Goal: Information Seeking & Learning: Check status

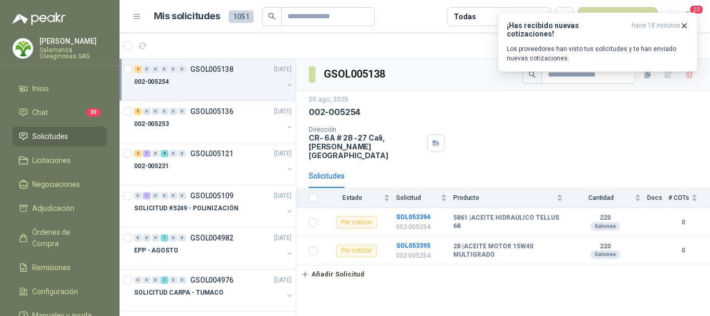
click at [76, 38] on p "[PERSON_NAME]" at bounding box center [74, 40] width 68 height 7
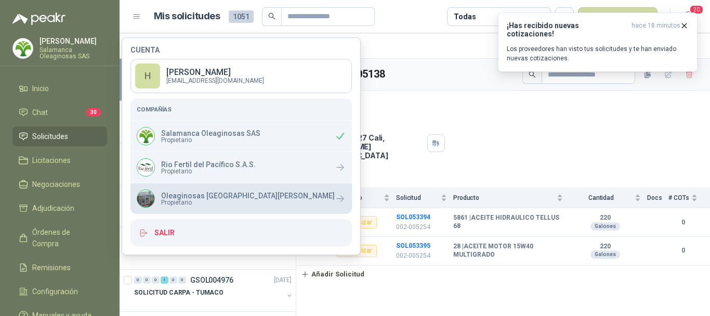
click at [183, 195] on p "Oleaginosas [GEOGRAPHIC_DATA][PERSON_NAME]" at bounding box center [248, 195] width 174 height 7
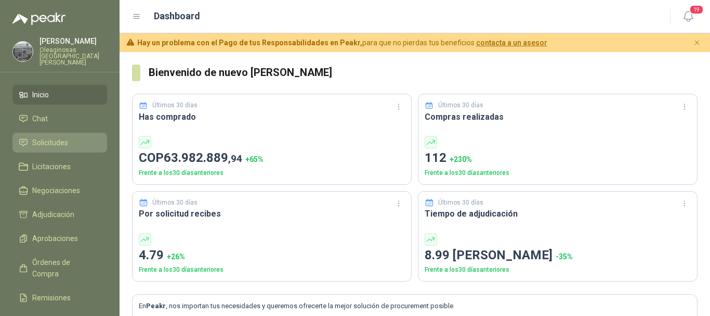
click at [53, 137] on span "Solicitudes" at bounding box center [50, 142] width 36 height 11
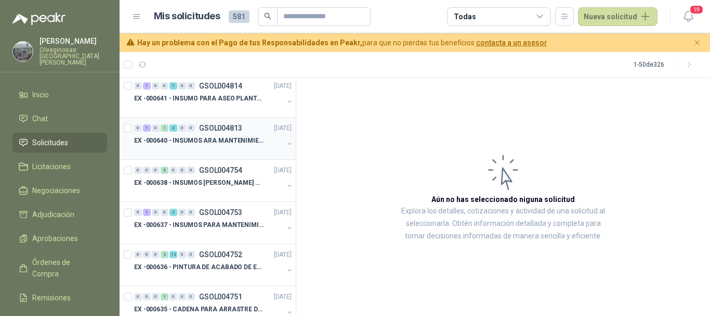
scroll to position [624, 0]
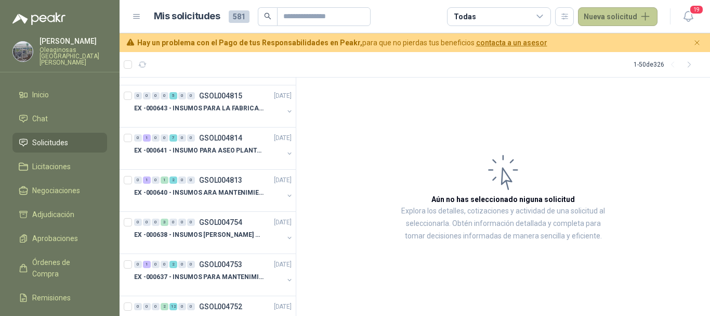
click at [612, 14] on button "Nueva solicitud" at bounding box center [618, 16] width 80 height 19
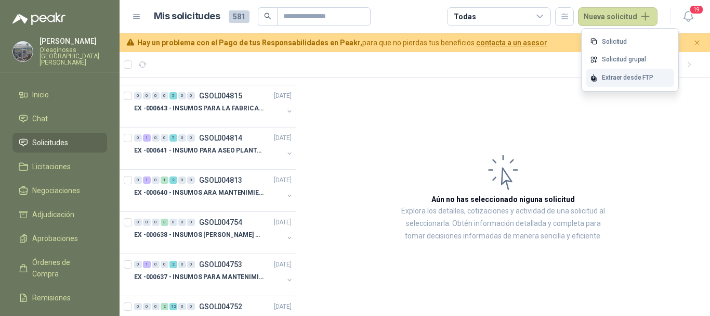
click at [622, 79] on div "Extraer desde FTP" at bounding box center [630, 78] width 88 height 18
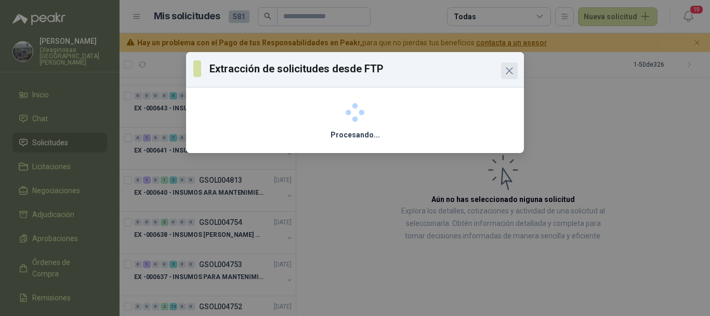
click at [513, 71] on icon "Close" at bounding box center [509, 70] width 12 height 12
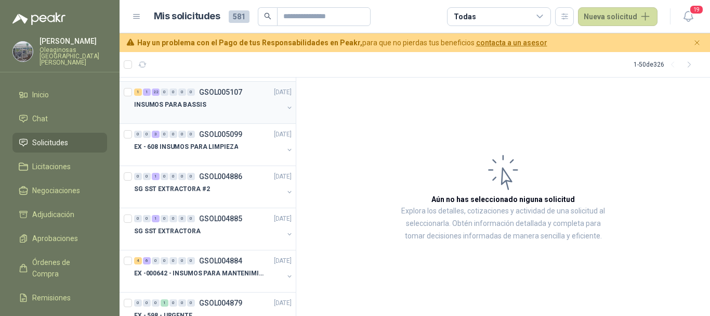
scroll to position [0, 0]
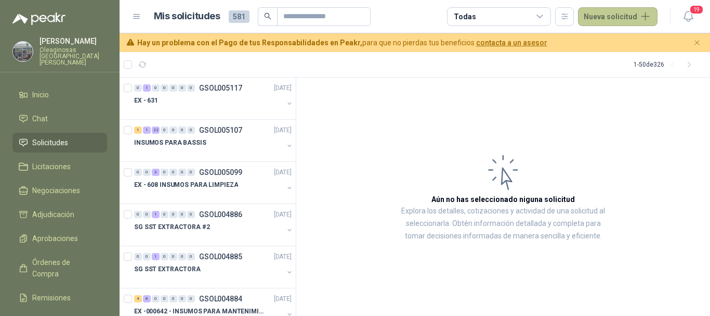
click at [617, 19] on button "Nueva solicitud" at bounding box center [618, 16] width 80 height 19
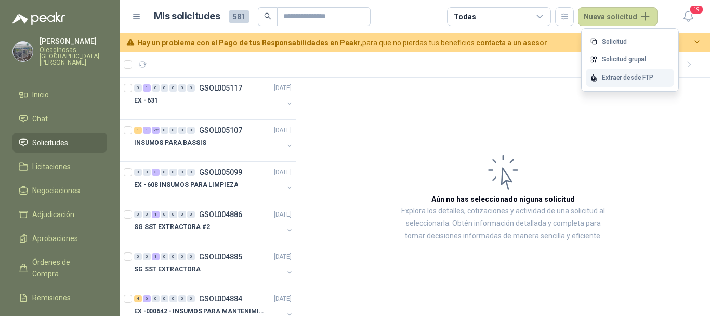
click at [624, 79] on div "Extraer desde FTP" at bounding box center [630, 78] width 88 height 18
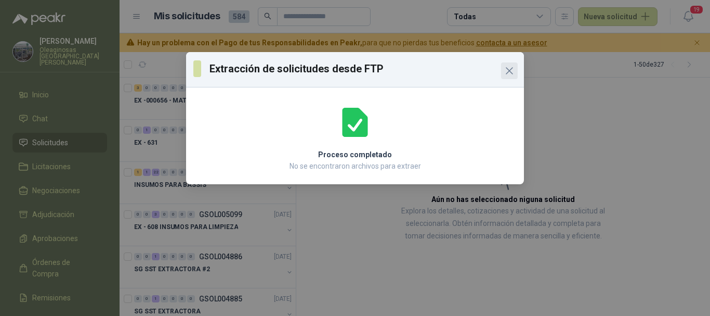
click at [507, 73] on icon "Close" at bounding box center [510, 71] width 6 height 6
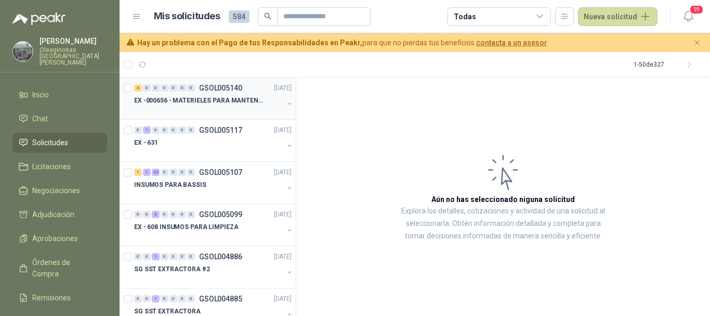
click at [213, 109] on div at bounding box center [208, 111] width 149 height 8
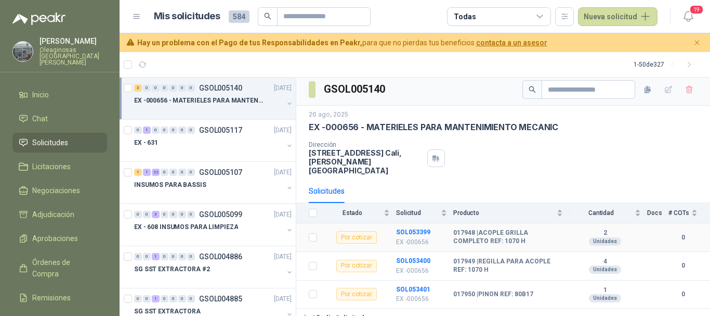
scroll to position [5, 0]
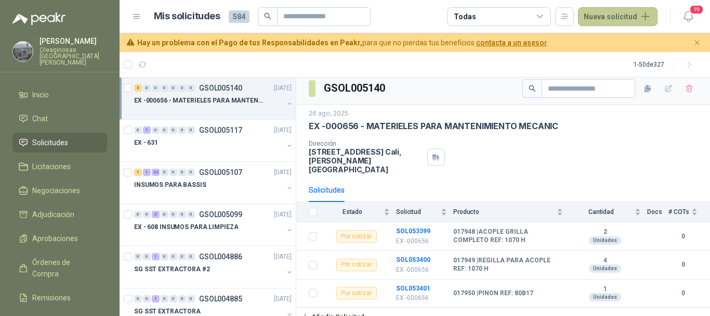
click at [622, 15] on button "Nueva solicitud" at bounding box center [618, 16] width 80 height 19
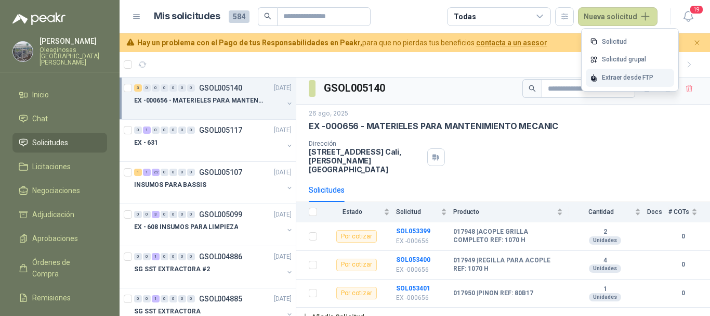
click at [627, 75] on div "Extraer desde FTP" at bounding box center [630, 78] width 88 height 18
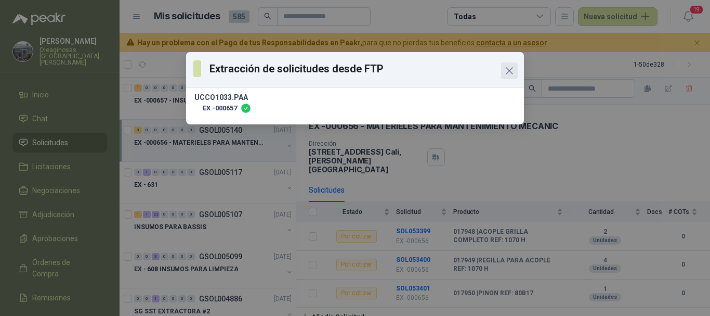
click at [508, 70] on icon "Close" at bounding box center [509, 70] width 12 height 12
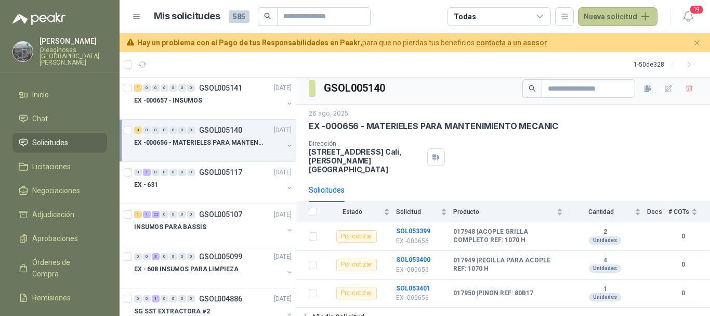
click at [615, 18] on button "Nueva solicitud" at bounding box center [618, 16] width 80 height 19
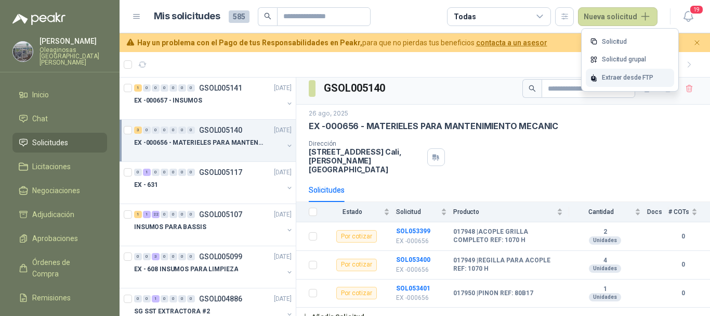
click at [629, 76] on div "Extraer desde FTP" at bounding box center [630, 78] width 88 height 18
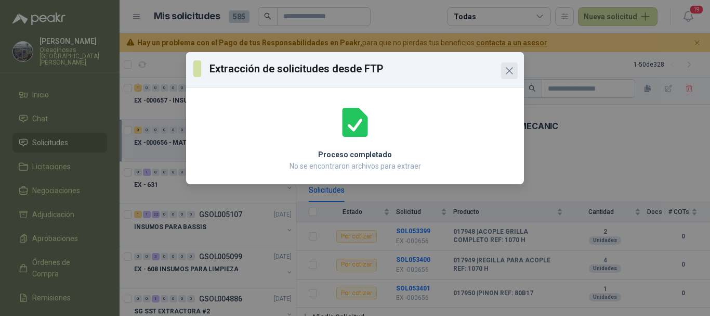
click at [508, 69] on icon "Close" at bounding box center [510, 71] width 6 height 6
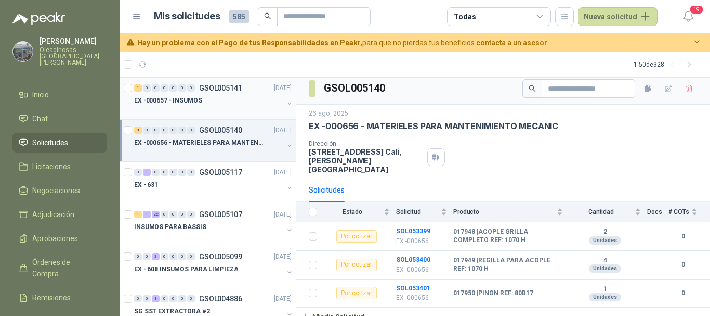
click at [212, 106] on div "EX -000657 - INSUMOS" at bounding box center [208, 100] width 149 height 12
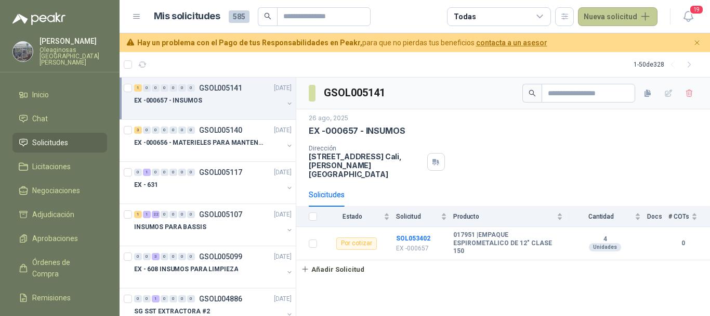
click at [624, 17] on button "Nueva solicitud" at bounding box center [618, 16] width 80 height 19
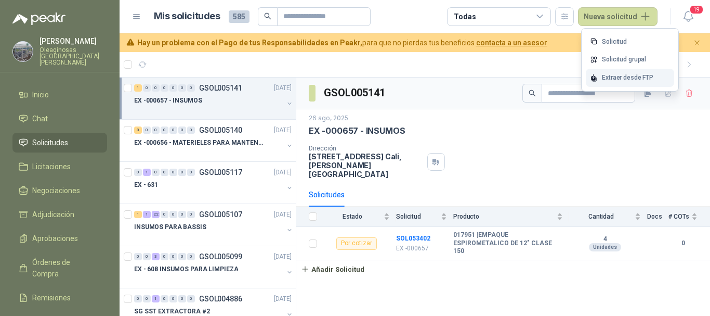
click at [620, 75] on div "Extraer desde FTP" at bounding box center [630, 78] width 88 height 18
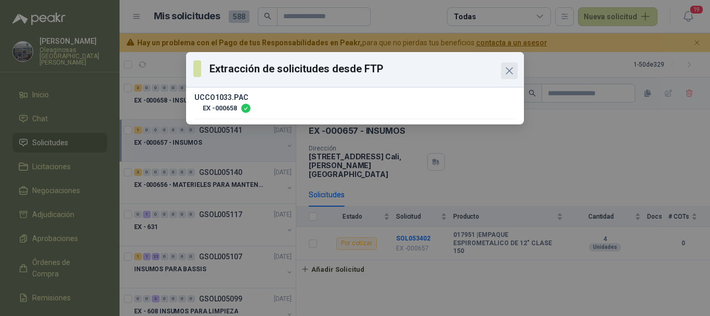
click at [513, 69] on icon "Close" at bounding box center [509, 70] width 12 height 12
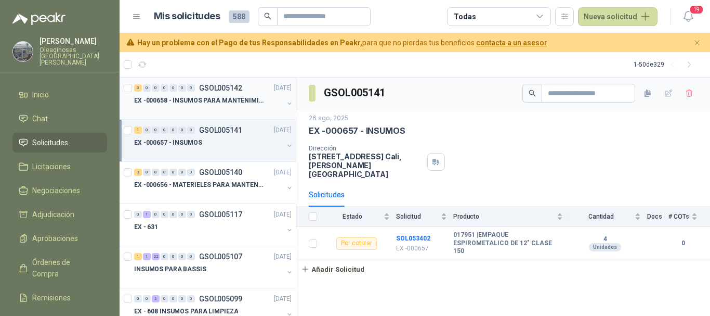
click at [209, 106] on div "EX -000658 - INSUMOS PARA MANTENIMIENTO MECANICO" at bounding box center [208, 100] width 149 height 12
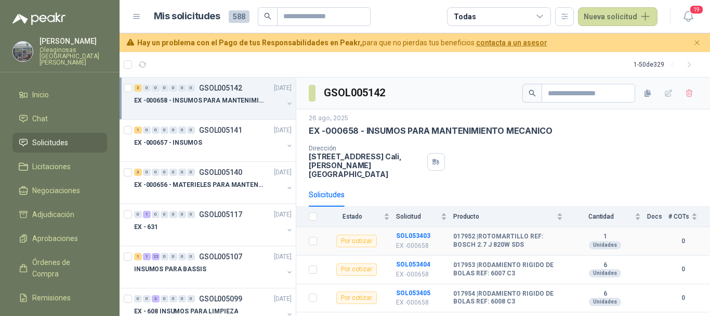
scroll to position [5, 0]
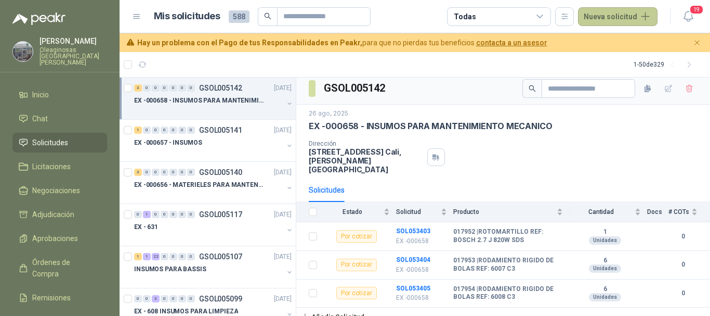
click at [615, 18] on button "Nueva solicitud" at bounding box center [618, 16] width 80 height 19
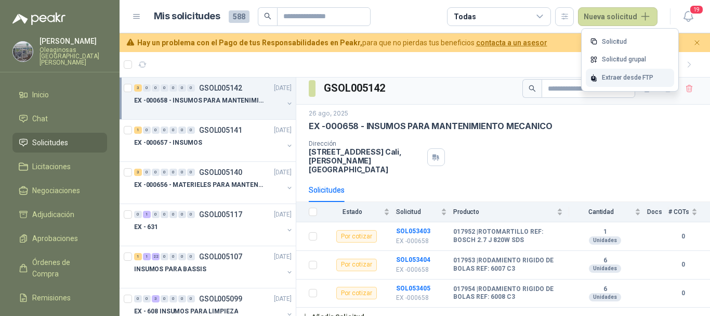
click at [634, 78] on div "Extraer desde FTP" at bounding box center [630, 78] width 88 height 18
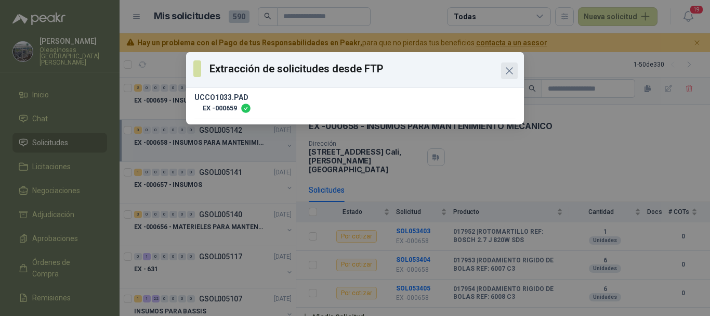
click at [511, 67] on icon "Close" at bounding box center [509, 70] width 12 height 12
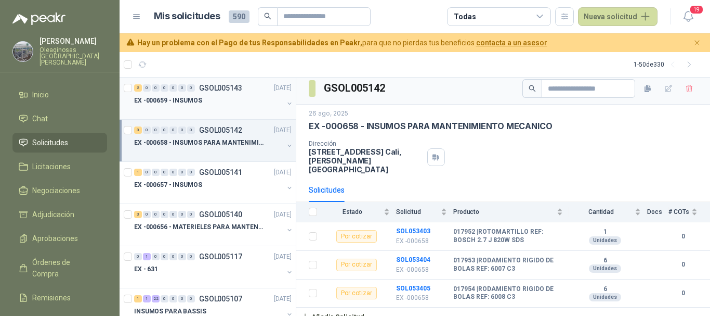
click at [233, 99] on div "EX -000659 - INSUMOS" at bounding box center [208, 100] width 149 height 12
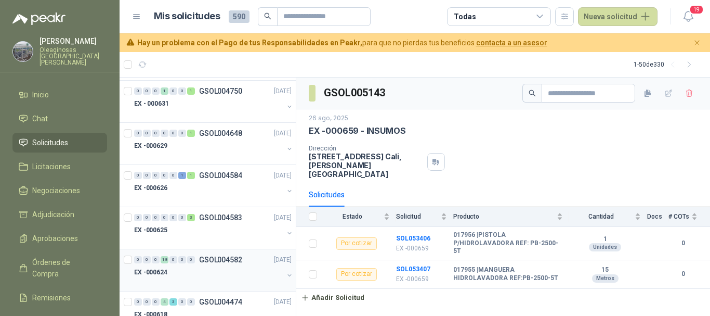
scroll to position [1144, 0]
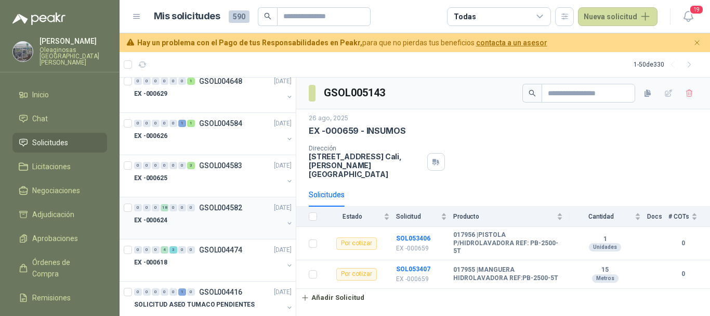
click at [226, 226] on div "EX -000624" at bounding box center [208, 220] width 149 height 12
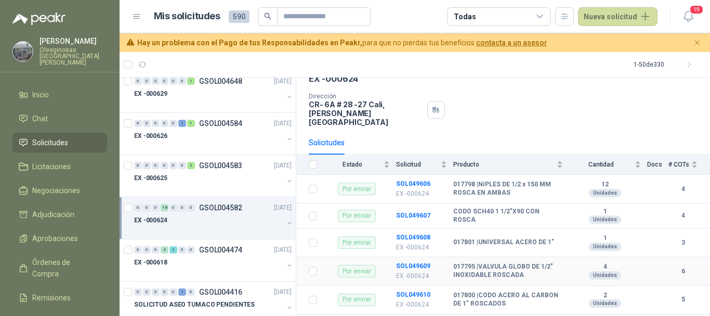
scroll to position [104, 0]
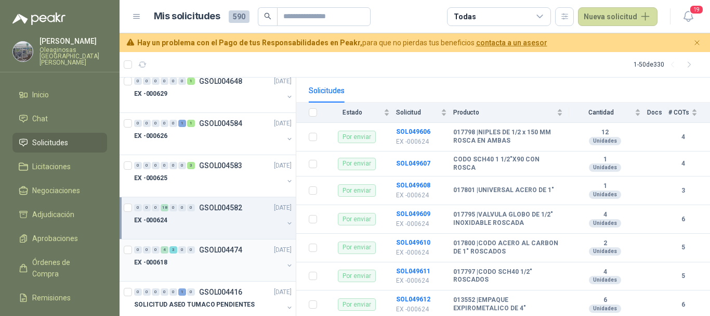
click at [212, 264] on div "EX -000618" at bounding box center [208, 262] width 149 height 12
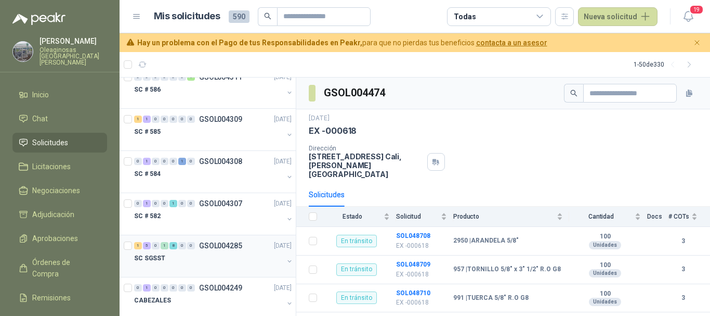
scroll to position [1716, 0]
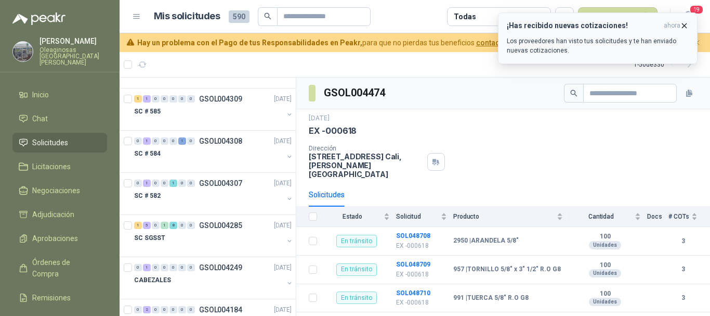
click at [685, 28] on icon "button" at bounding box center [684, 25] width 9 height 9
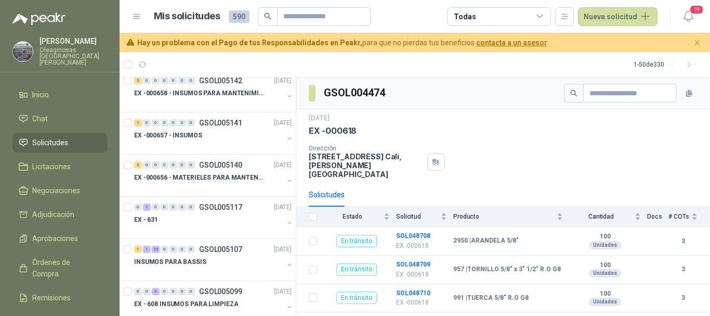
scroll to position [0, 0]
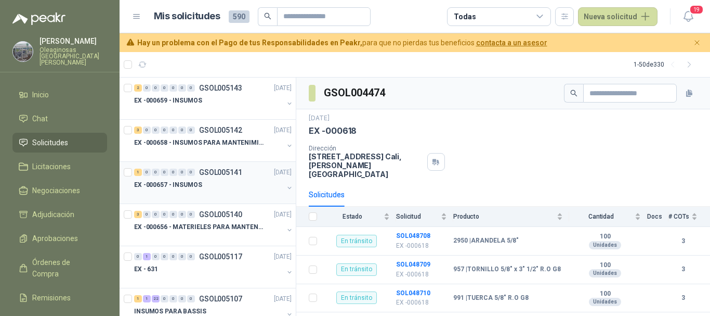
click at [251, 189] on div "EX -000657 - INSUMOS" at bounding box center [208, 184] width 149 height 12
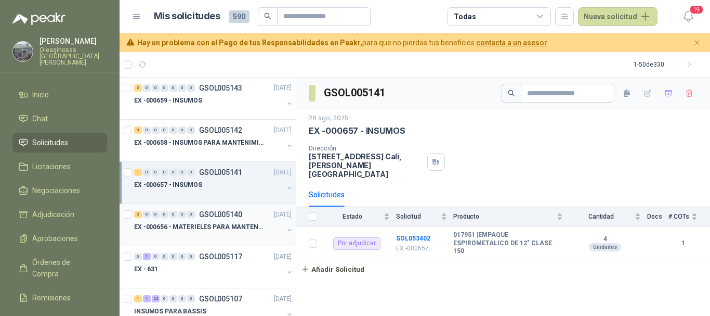
click at [203, 233] on div at bounding box center [208, 237] width 149 height 8
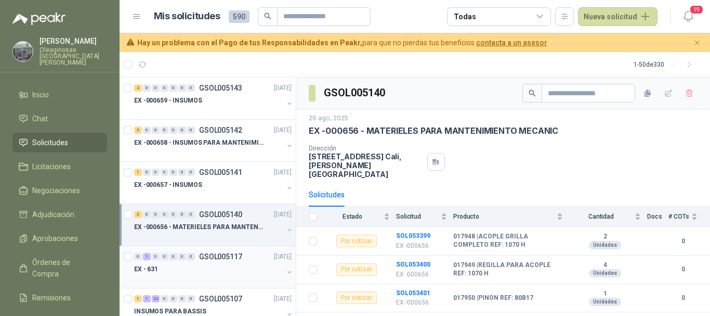
scroll to position [52, 0]
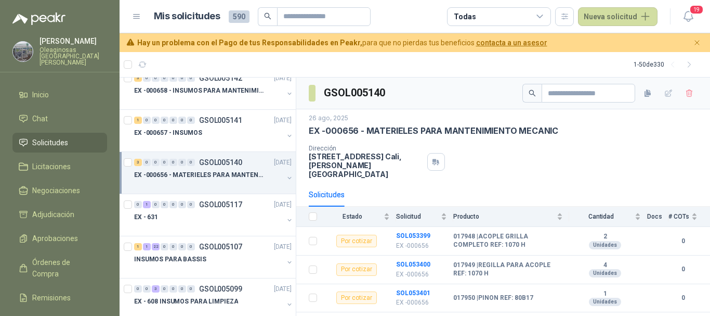
click at [227, 188] on div at bounding box center [208, 185] width 149 height 8
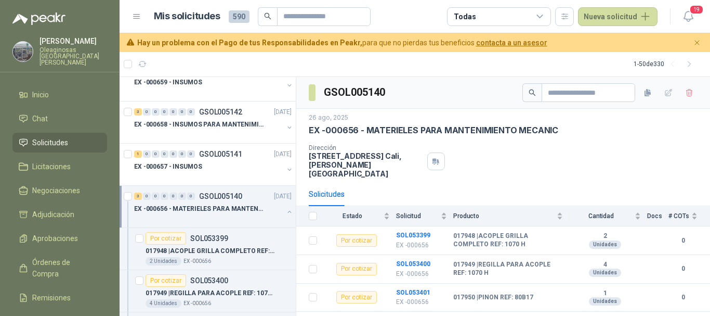
scroll to position [0, 0]
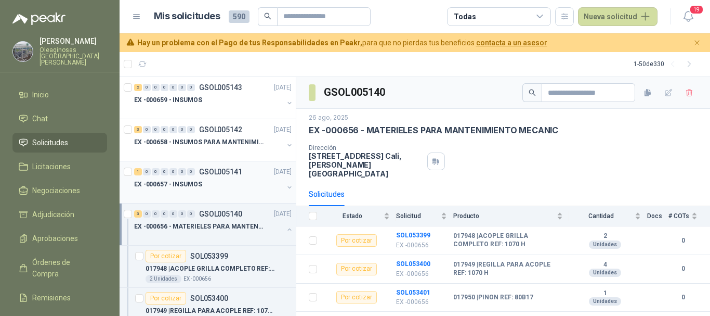
click at [242, 183] on div "EX -000657 - INSUMOS" at bounding box center [208, 184] width 149 height 12
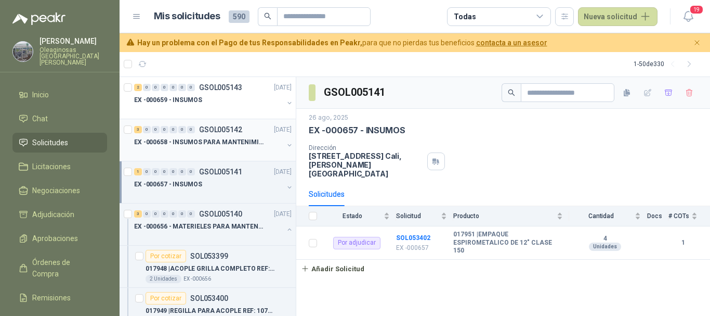
click at [261, 146] on p "EX -000658 - INSUMOS PARA MANTENIMIENTO MECANICO" at bounding box center [198, 142] width 129 height 10
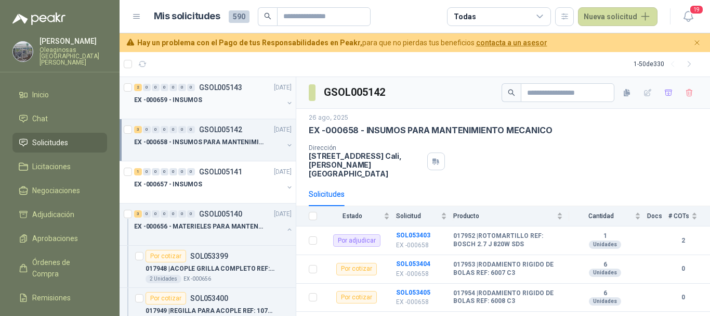
click at [234, 101] on div "EX -000659 - INSUMOS" at bounding box center [208, 100] width 149 height 12
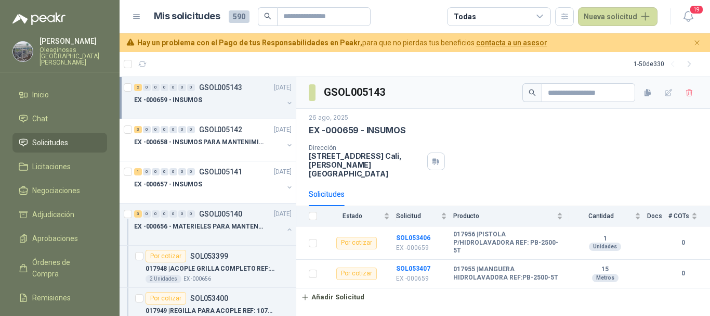
click at [68, 42] on p "[PERSON_NAME]" at bounding box center [74, 40] width 68 height 7
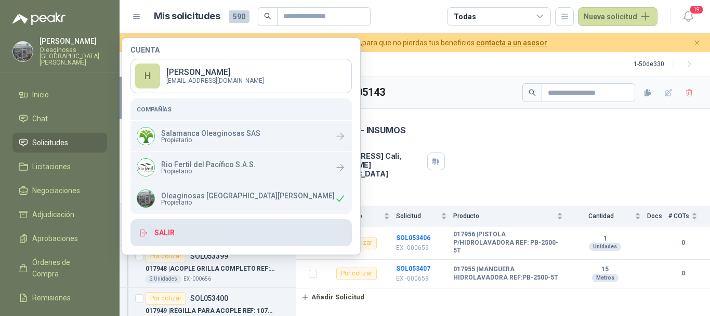
click at [169, 230] on button "Salir" at bounding box center [242, 232] width 222 height 27
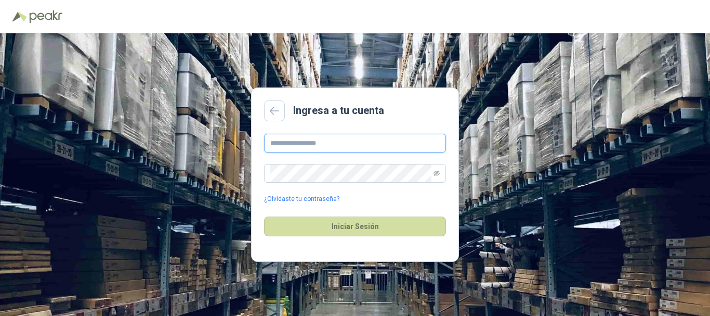
click at [334, 143] on input "text" at bounding box center [355, 143] width 182 height 19
type input "**********"
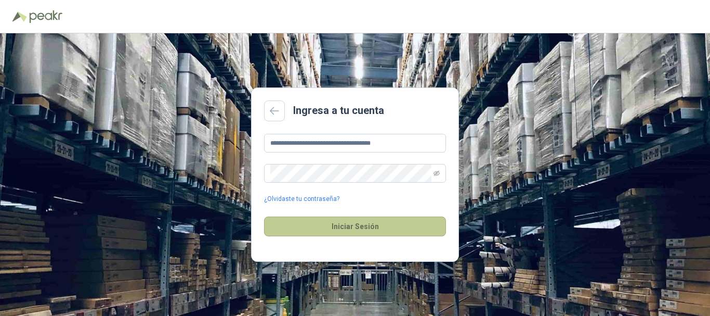
click at [352, 225] on button "Iniciar Sesión" at bounding box center [355, 226] width 182 height 20
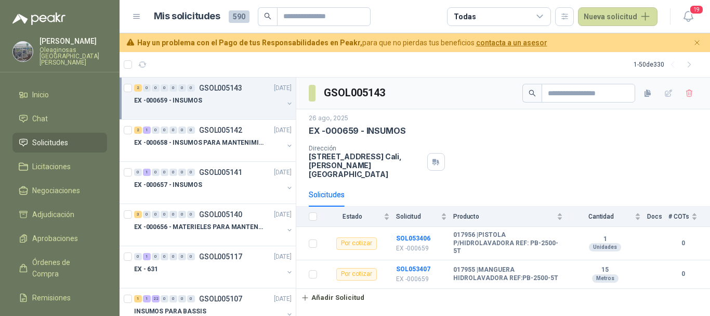
drag, startPoint x: 64, startPoint y: 42, endPoint x: 96, endPoint y: 57, distance: 34.9
click at [66, 42] on p "[PERSON_NAME]" at bounding box center [74, 40] width 68 height 7
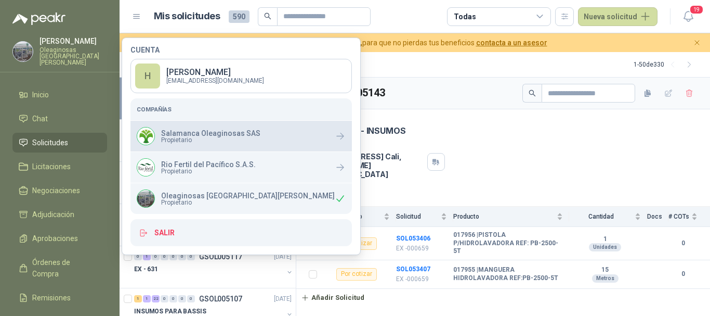
click at [227, 134] on p "Salamanca Oleaginosas SAS" at bounding box center [210, 132] width 99 height 7
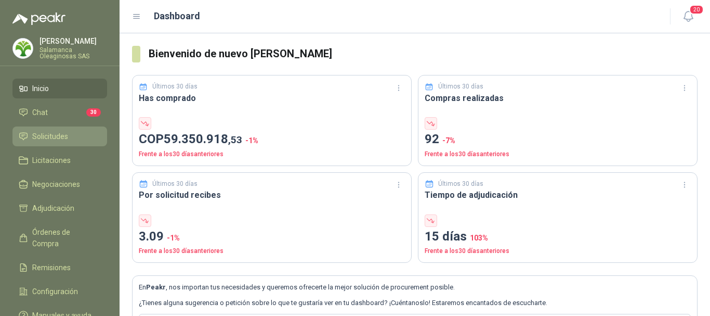
drag, startPoint x: 70, startPoint y: 134, endPoint x: 135, endPoint y: 156, distance: 68.7
click at [70, 134] on li "Solicitudes" at bounding box center [60, 136] width 82 height 11
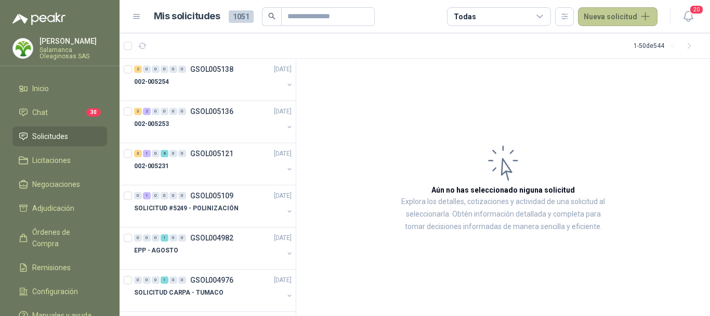
click at [624, 18] on button "Nueva solicitud" at bounding box center [618, 16] width 80 height 19
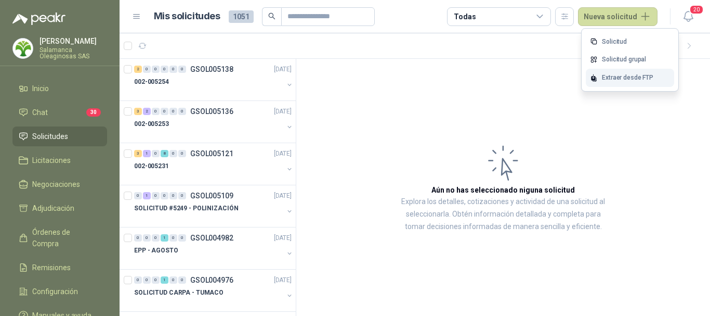
click at [623, 77] on div "Extraer desde FTP" at bounding box center [630, 78] width 88 height 18
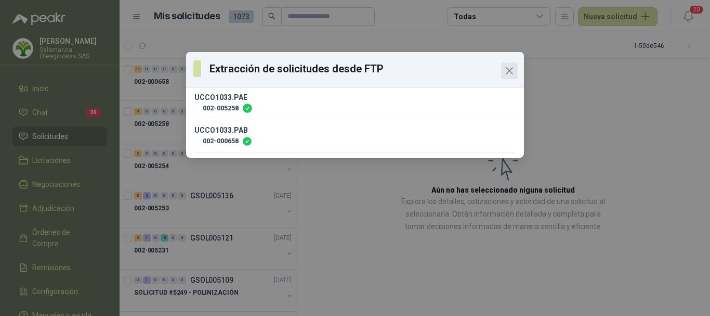
click at [510, 68] on icon "Close" at bounding box center [509, 70] width 12 height 12
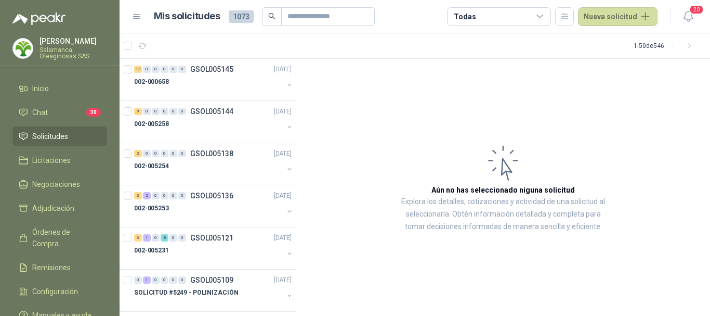
click at [59, 132] on span "Solicitudes" at bounding box center [50, 136] width 36 height 11
click at [213, 127] on div "002-005258" at bounding box center [208, 124] width 149 height 12
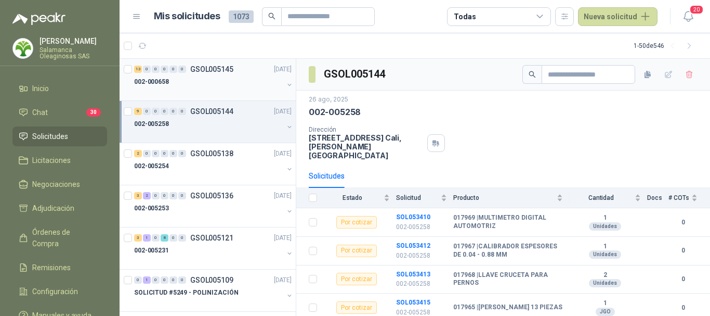
click at [225, 81] on div "002-000658" at bounding box center [208, 81] width 149 height 12
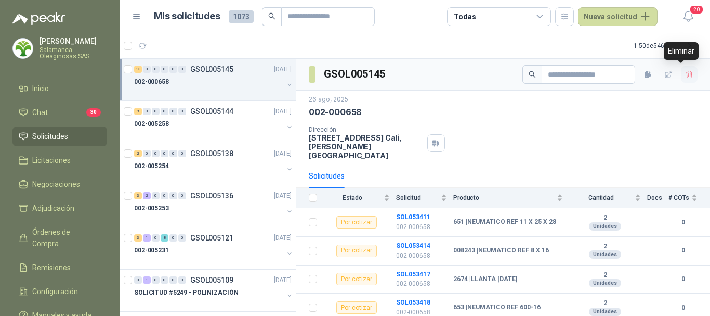
click at [686, 72] on icon "button" at bounding box center [689, 74] width 6 height 7
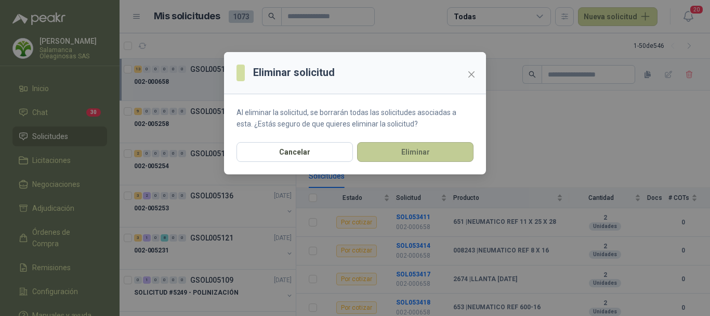
click at [405, 152] on button "Eliminar" at bounding box center [415, 152] width 116 height 20
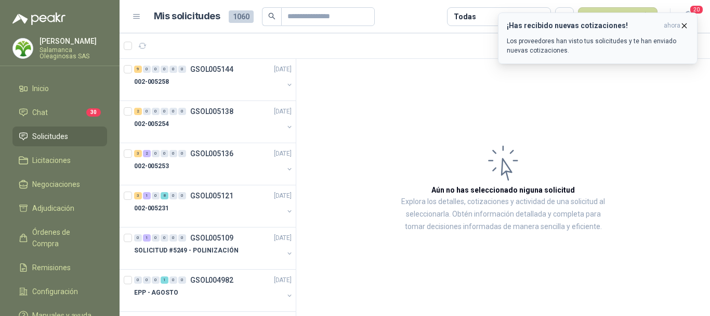
click at [683, 27] on icon "button" at bounding box center [684, 25] width 9 height 9
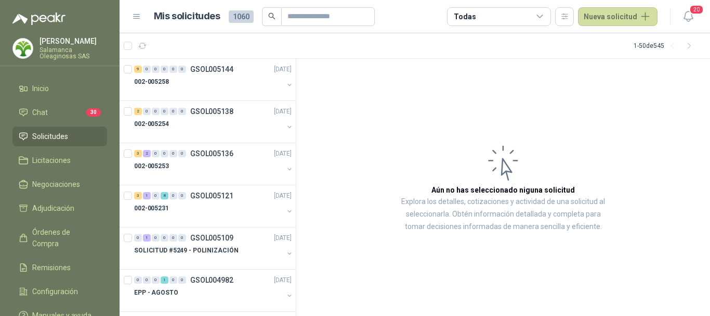
click at [60, 135] on span "Solicitudes" at bounding box center [50, 136] width 36 height 11
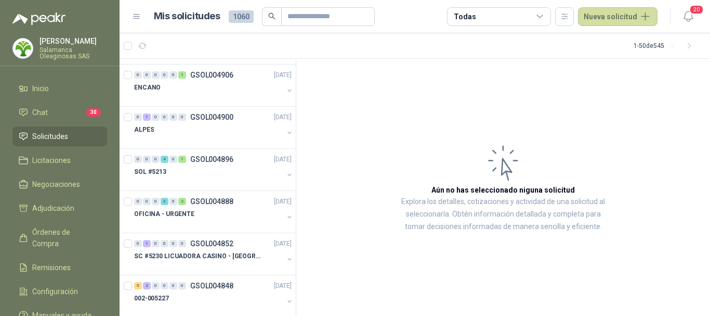
scroll to position [416, 0]
click at [205, 176] on div "SOL #5213" at bounding box center [208, 171] width 149 height 12
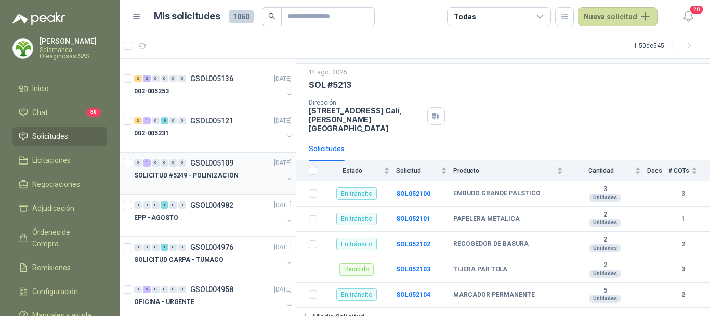
scroll to position [52, 0]
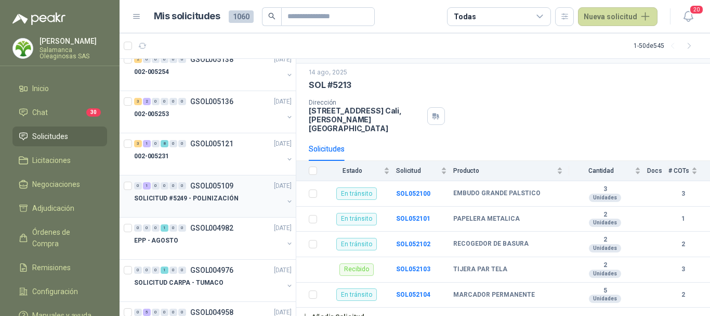
click at [211, 155] on div "002-005231" at bounding box center [208, 156] width 149 height 12
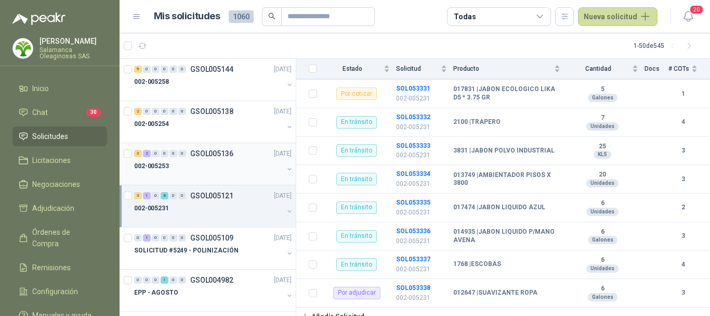
click at [225, 168] on div "002-005253" at bounding box center [208, 166] width 149 height 12
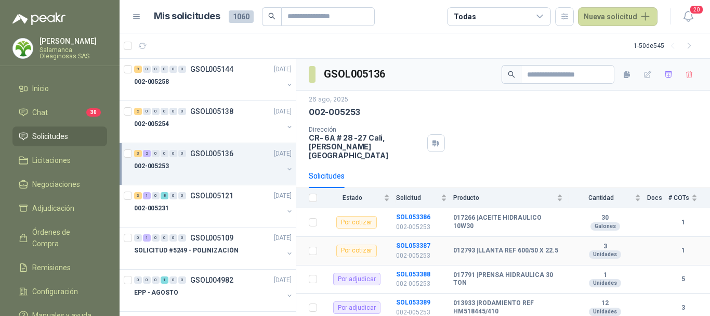
scroll to position [43, 0]
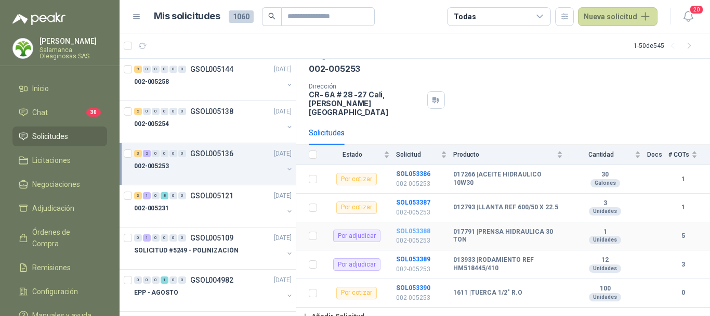
click at [408, 227] on b "SOL053388" at bounding box center [413, 230] width 34 height 7
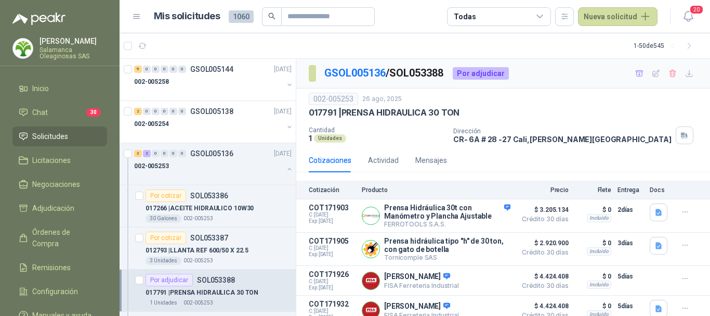
scroll to position [46, 0]
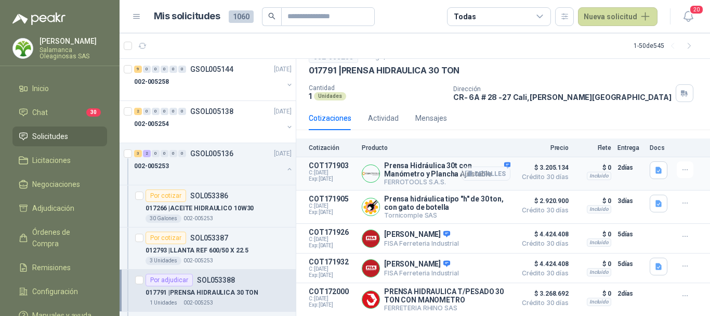
click at [487, 169] on button "Detalles" at bounding box center [486, 173] width 49 height 14
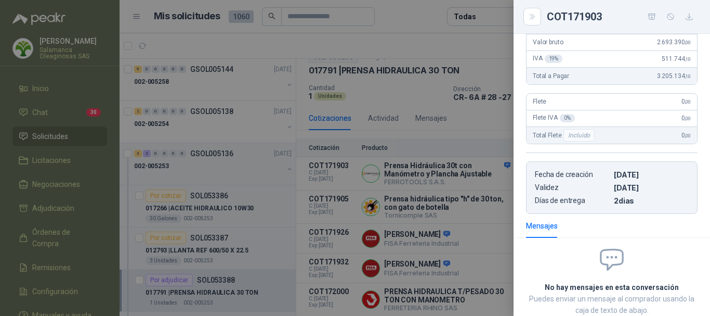
scroll to position [0, 0]
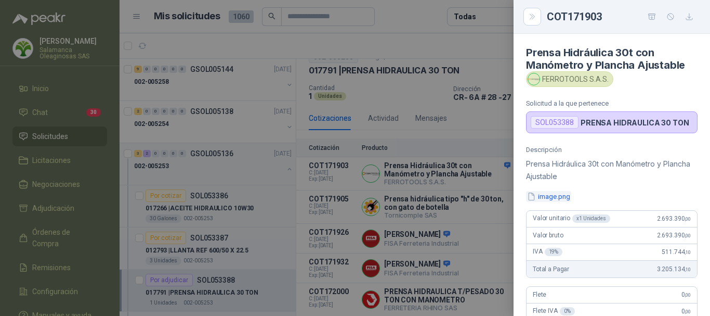
click at [565, 195] on button "image.png" at bounding box center [548, 196] width 45 height 11
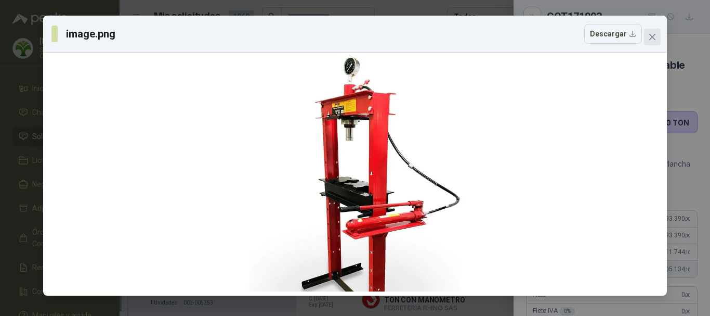
click at [654, 37] on icon "close" at bounding box center [652, 37] width 8 height 8
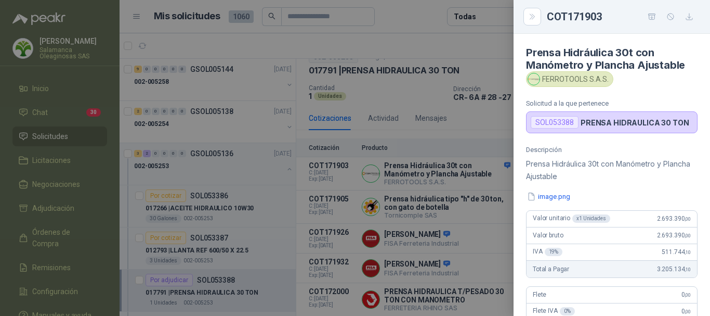
click at [426, 17] on div at bounding box center [355, 158] width 710 height 316
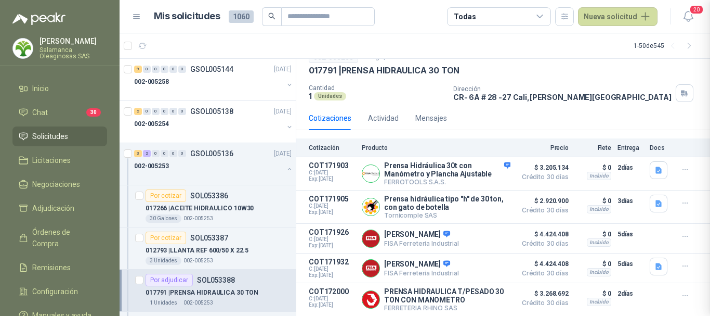
scroll to position [264, 0]
click at [488, 171] on button "Detalles" at bounding box center [486, 173] width 49 height 14
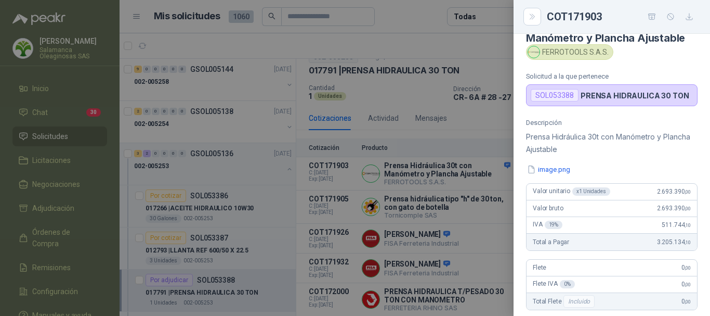
scroll to position [4, 0]
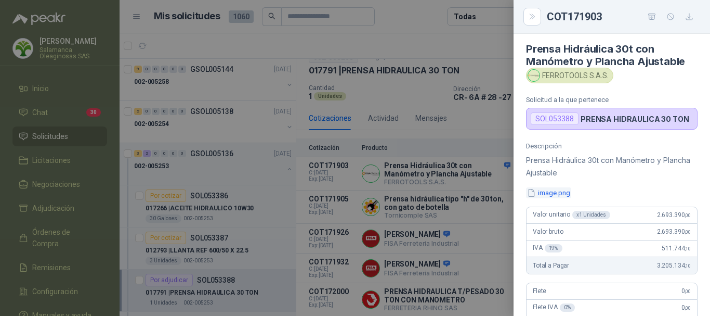
click at [560, 192] on button "image.png" at bounding box center [548, 192] width 45 height 11
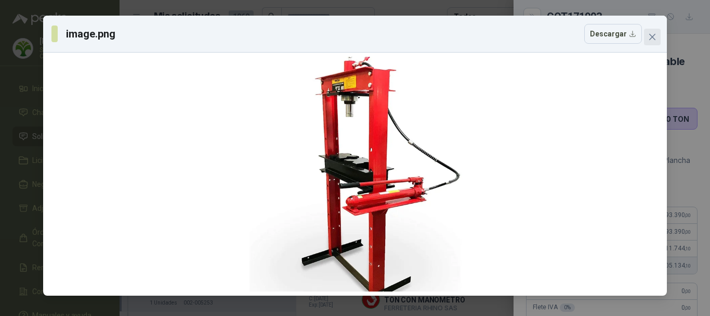
click at [652, 37] on icon "close" at bounding box center [653, 37] width 6 height 6
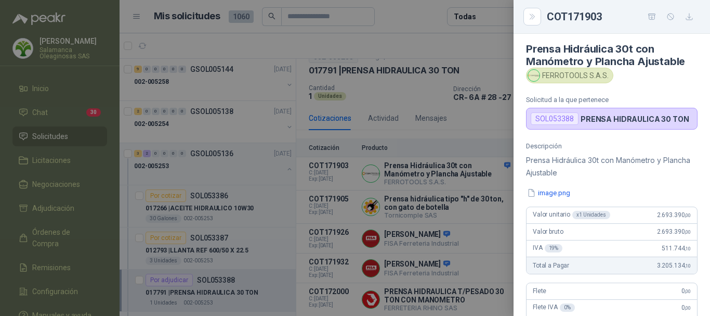
drag, startPoint x: 427, startPoint y: 19, endPoint x: 398, endPoint y: 32, distance: 32.6
click at [427, 18] on div at bounding box center [355, 158] width 710 height 316
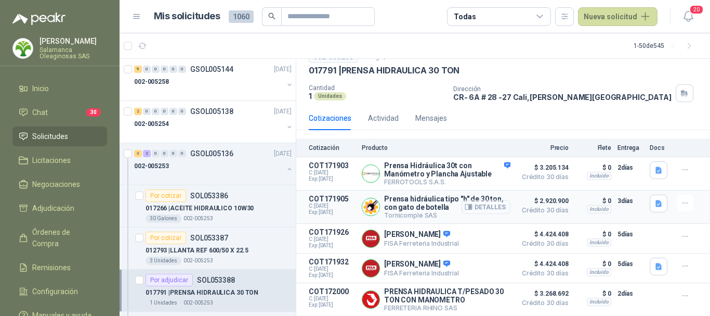
click at [481, 204] on button "Detalles" at bounding box center [486, 207] width 49 height 14
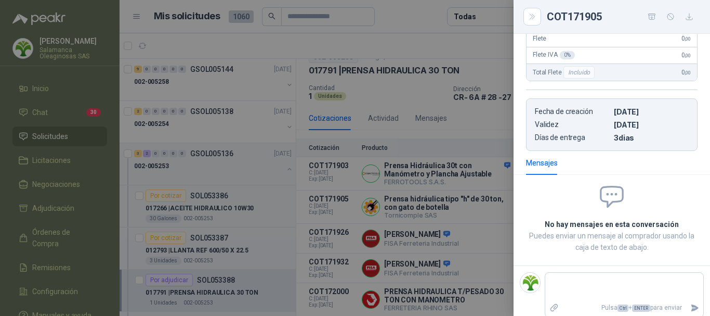
scroll to position [218, 0]
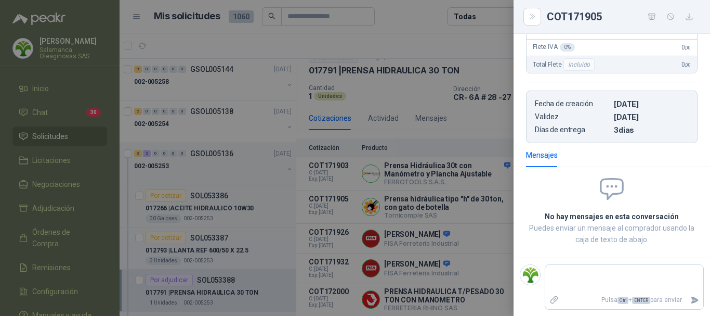
click at [411, 8] on div at bounding box center [355, 158] width 710 height 316
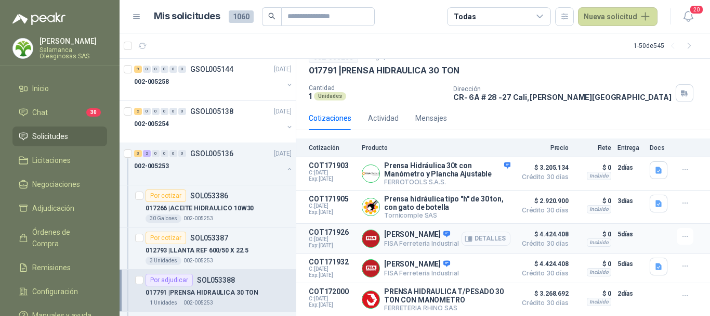
click at [481, 232] on button "Detalles" at bounding box center [486, 238] width 49 height 14
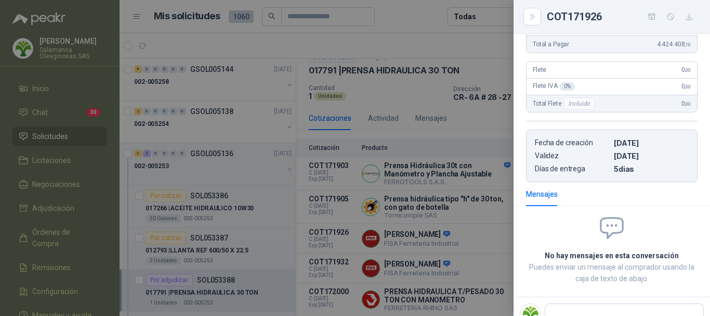
scroll to position [208, 0]
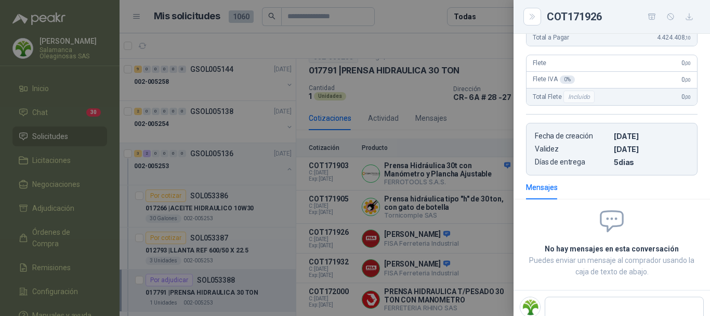
click at [400, 19] on div at bounding box center [355, 158] width 710 height 316
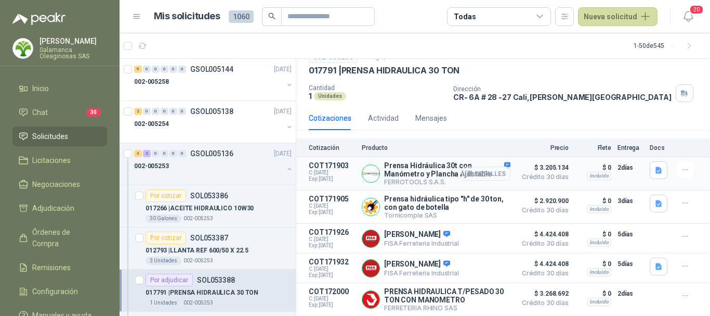
click at [486, 172] on button "Detalles" at bounding box center [486, 173] width 49 height 14
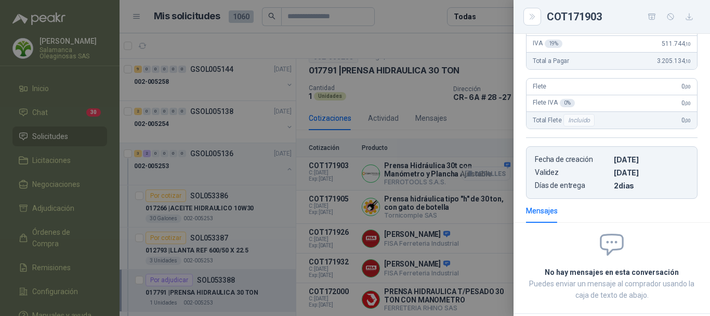
scroll to position [231, 0]
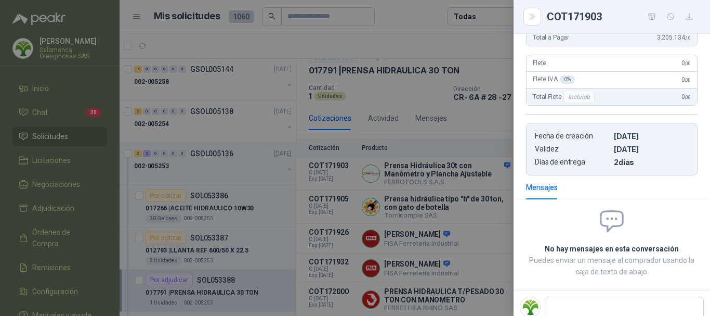
click at [425, 16] on div at bounding box center [355, 158] width 710 height 316
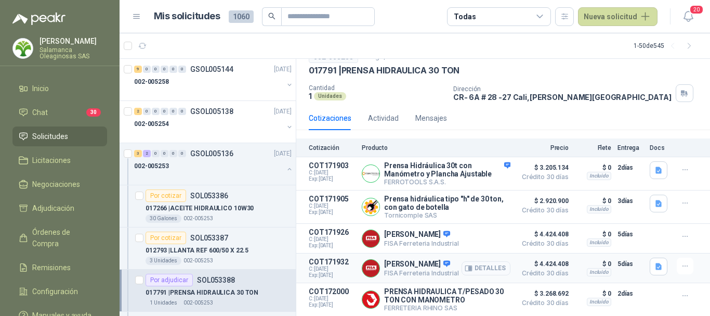
click at [485, 264] on button "Detalles" at bounding box center [486, 268] width 49 height 14
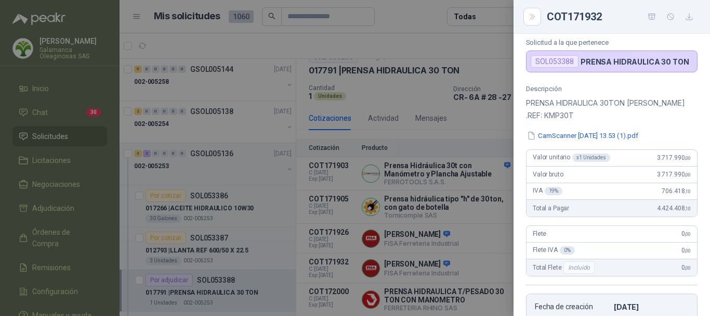
scroll to position [0, 0]
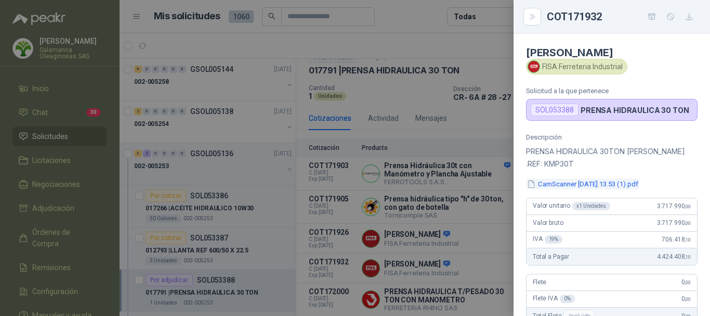
click at [580, 183] on button "CamScanner 26-08-2025 13.53 (1).pdf" at bounding box center [582, 183] width 113 height 11
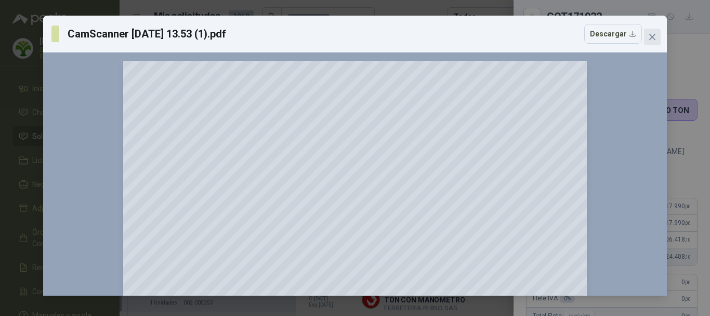
click at [653, 32] on button "Close" at bounding box center [652, 37] width 17 height 17
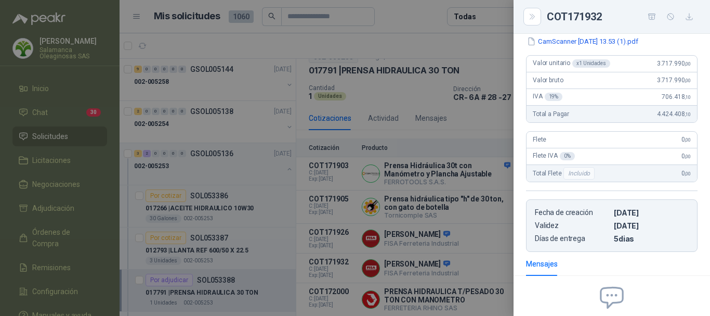
scroll to position [156, 0]
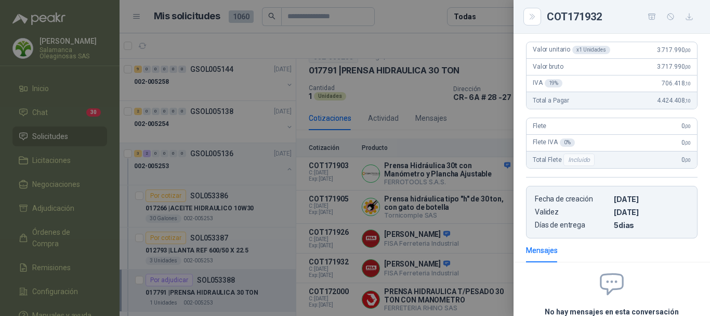
click at [400, 16] on div at bounding box center [355, 158] width 710 height 316
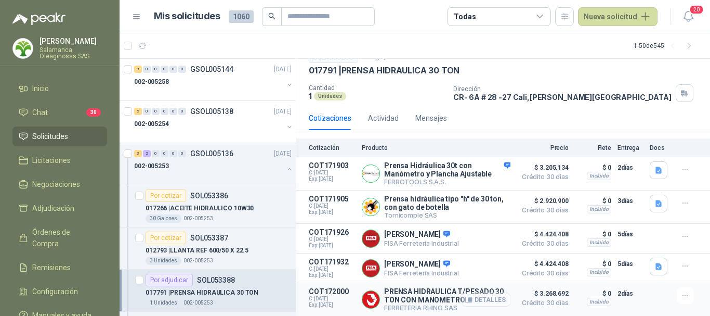
click at [491, 299] on button "Detalles" at bounding box center [486, 299] width 49 height 14
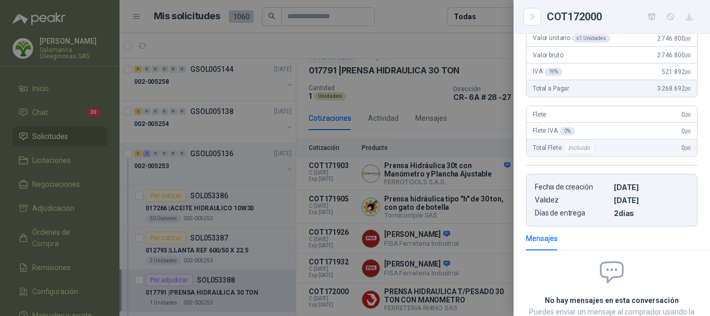
scroll to position [0, 0]
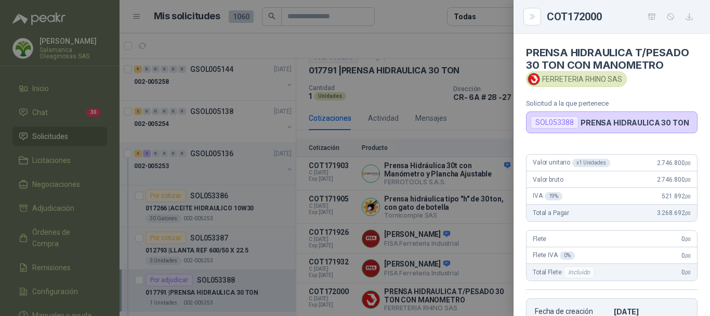
click at [424, 17] on div at bounding box center [355, 158] width 710 height 316
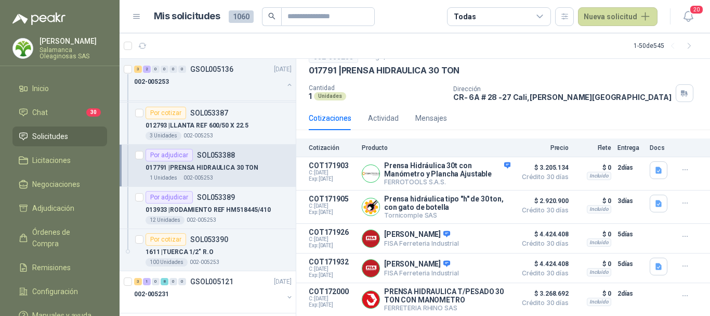
scroll to position [156, 0]
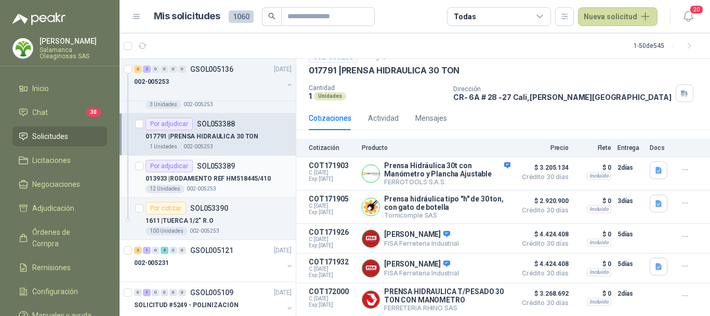
click at [245, 183] on p "013933 | RODAMIENTO REF HM518445/410" at bounding box center [208, 179] width 125 height 10
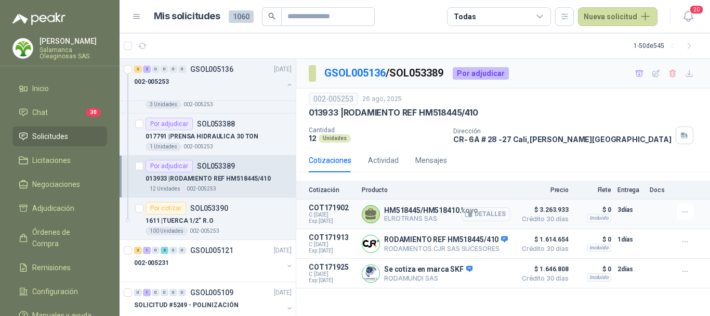
click at [502, 212] on button "Detalles" at bounding box center [486, 214] width 49 height 14
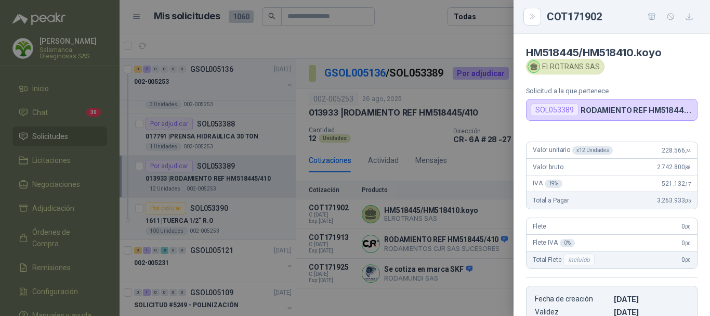
scroll to position [52, 0]
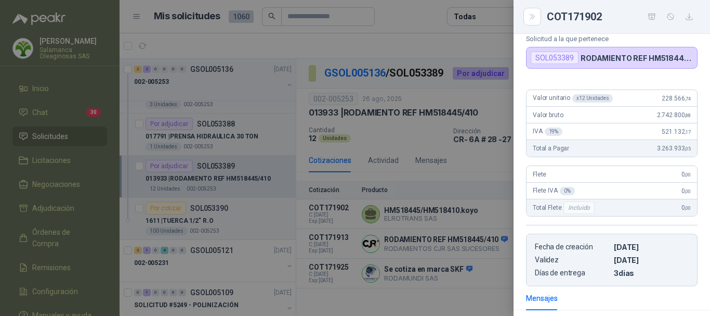
click at [427, 35] on div at bounding box center [355, 158] width 710 height 316
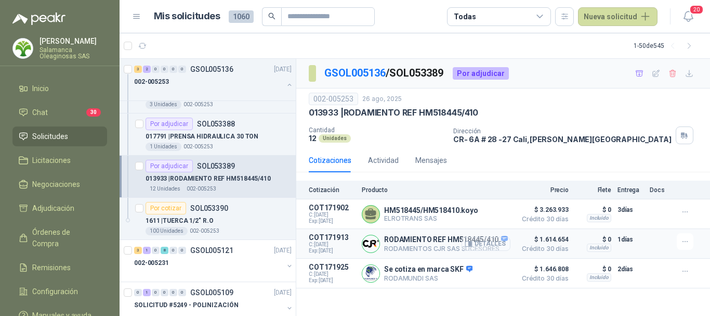
click at [497, 244] on button "Detalles" at bounding box center [486, 244] width 49 height 14
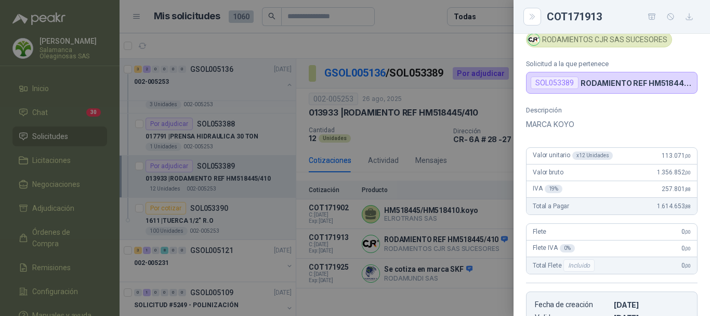
scroll to position [0, 0]
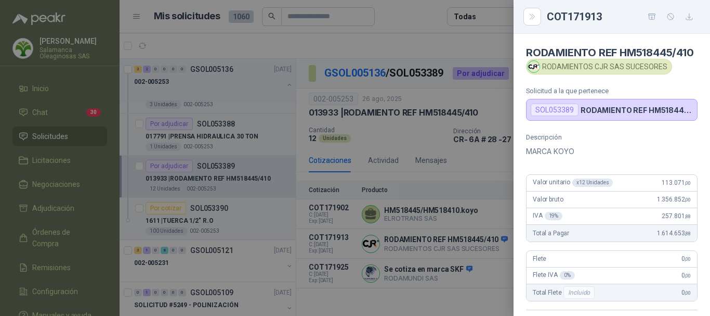
click at [444, 47] on div at bounding box center [355, 158] width 710 height 316
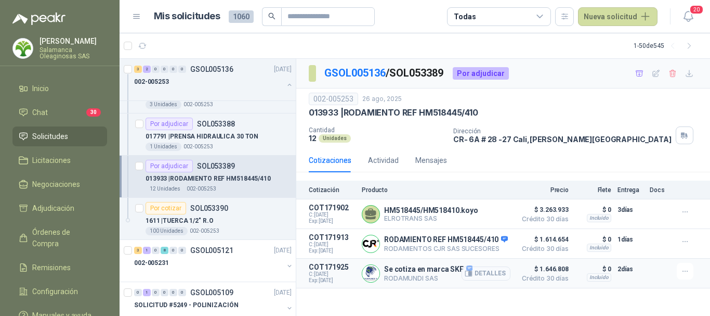
click at [494, 271] on button "Detalles" at bounding box center [486, 273] width 49 height 14
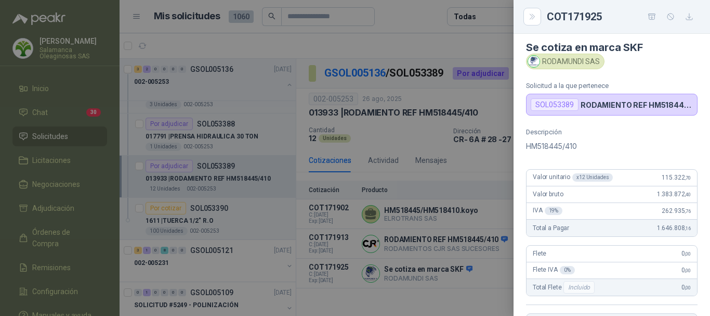
scroll to position [0, 0]
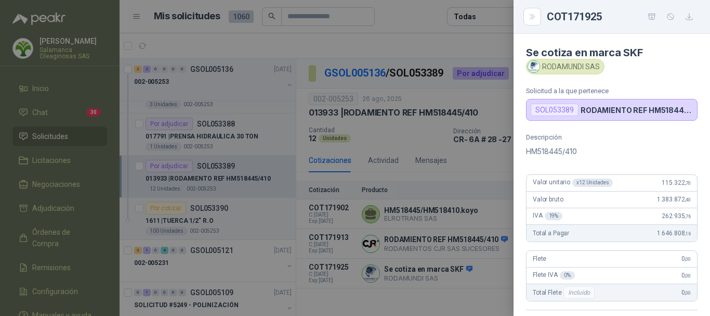
click at [425, 44] on div at bounding box center [355, 158] width 710 height 316
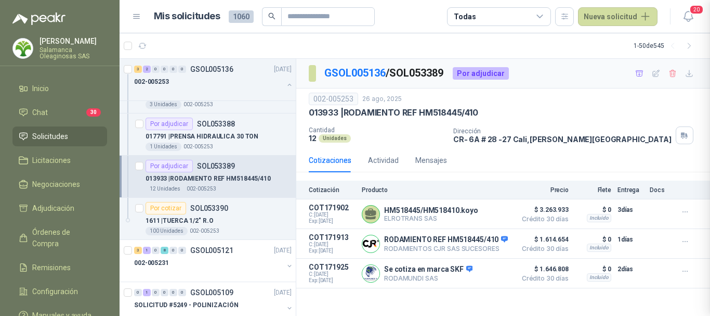
scroll to position [228, 0]
click at [495, 244] on button "Detalles" at bounding box center [486, 244] width 49 height 14
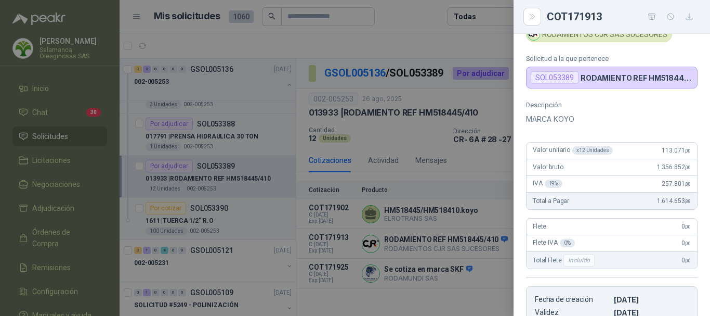
scroll to position [0, 0]
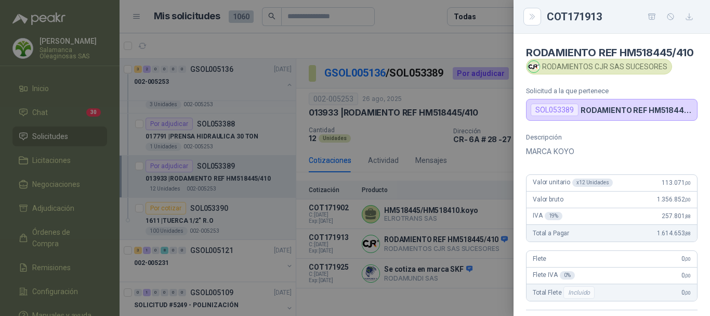
click at [397, 41] on div at bounding box center [355, 158] width 710 height 316
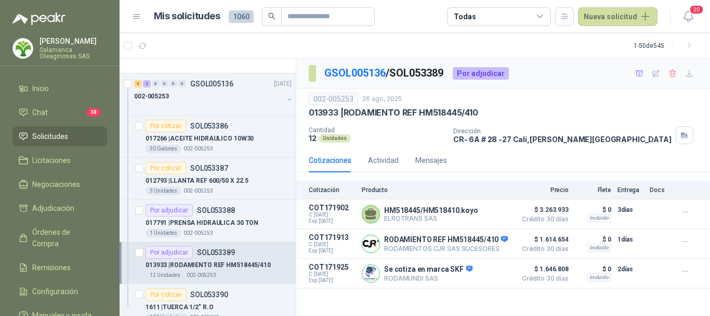
scroll to position [52, 0]
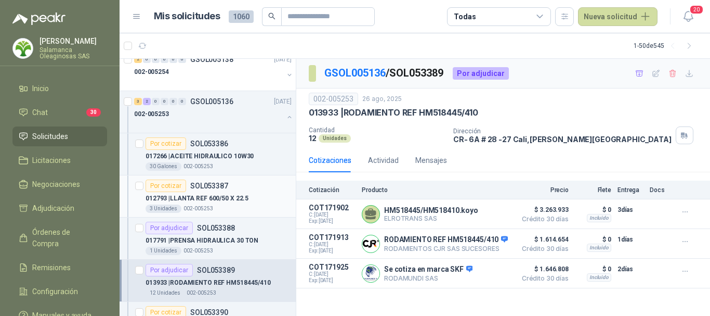
click at [253, 189] on div "Por cotizar SOL053387" at bounding box center [219, 185] width 146 height 12
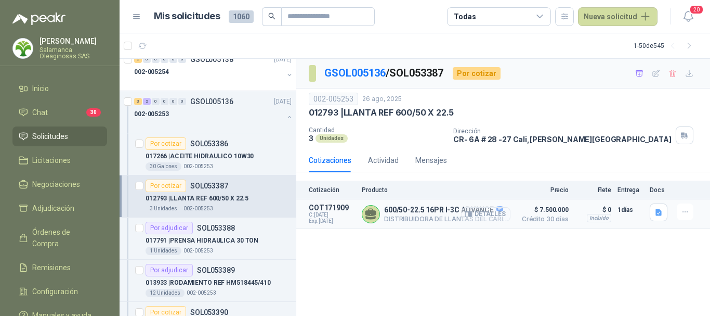
click at [496, 214] on button "Detalles" at bounding box center [486, 214] width 49 height 14
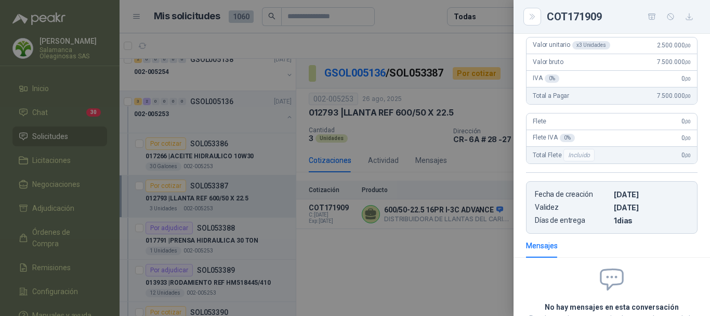
scroll to position [50, 0]
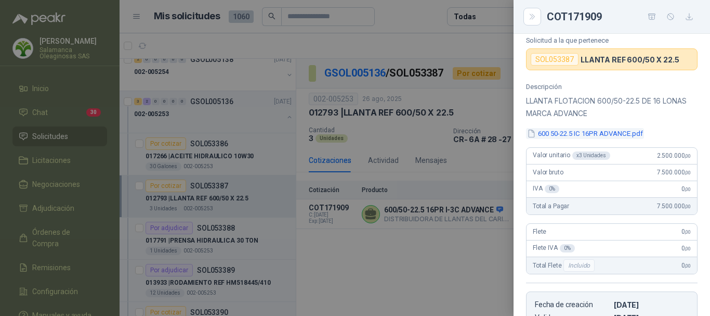
click at [603, 139] on button "600 50-22.5 IC 16PR ADVANCE.pdf" at bounding box center [585, 133] width 118 height 11
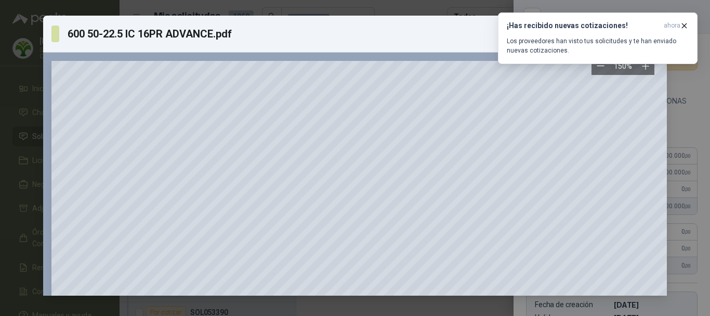
scroll to position [52, 0]
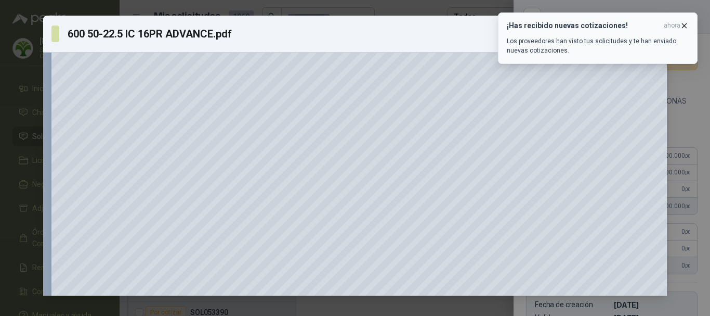
drag, startPoint x: 417, startPoint y: 30, endPoint x: 601, endPoint y: 53, distance: 185.4
click at [421, 29] on div "600 50-22.5 IC 16PR ADVANCE.pdf Descargar" at bounding box center [346, 34] width 591 height 20
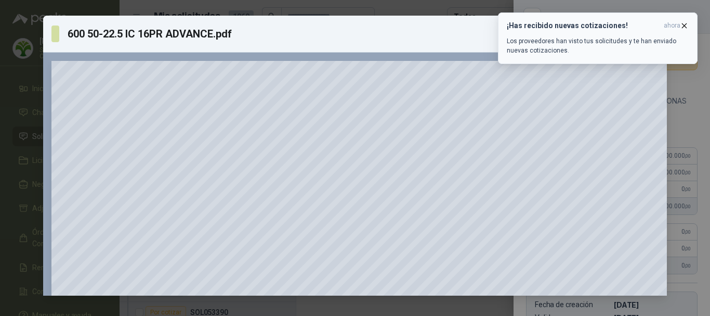
click at [685, 23] on icon "button" at bounding box center [684, 25] width 9 height 9
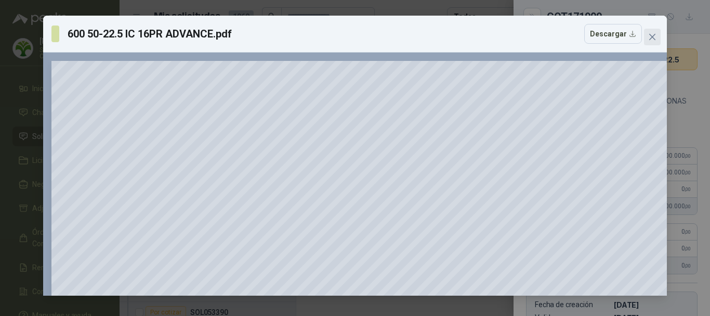
click at [652, 36] on icon "close" at bounding box center [653, 37] width 6 height 6
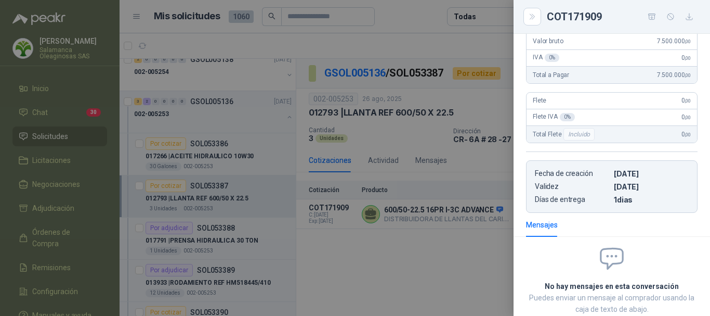
scroll to position [206, 0]
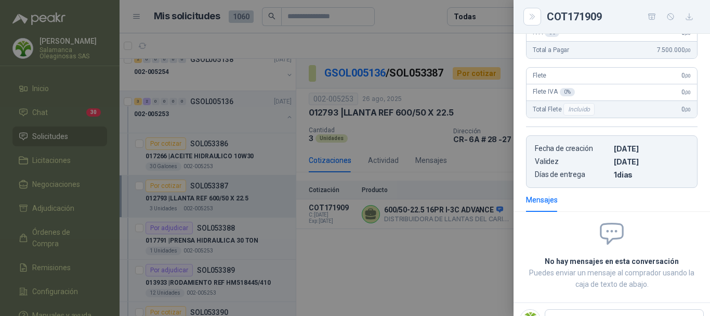
click at [381, 43] on div at bounding box center [355, 158] width 710 height 316
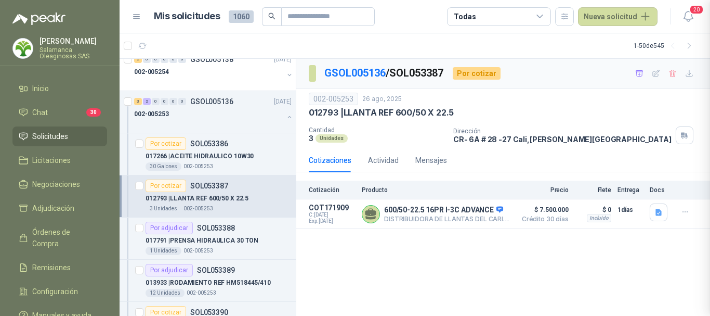
scroll to position [264, 0]
click at [315, 43] on article "1 - 50 de 545" at bounding box center [415, 45] width 591 height 25
click at [256, 159] on div "017266 | ACEITE HIDRAULICO 10W30" at bounding box center [219, 156] width 146 height 12
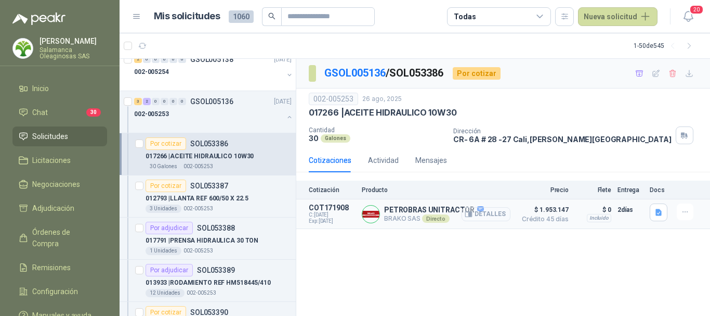
click at [499, 216] on button "Detalles" at bounding box center [486, 214] width 49 height 14
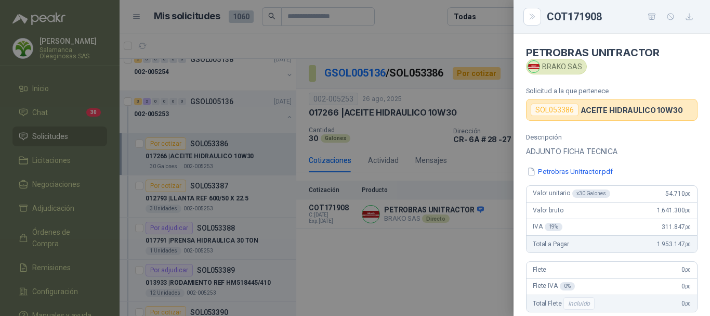
click at [445, 42] on div at bounding box center [355, 158] width 710 height 316
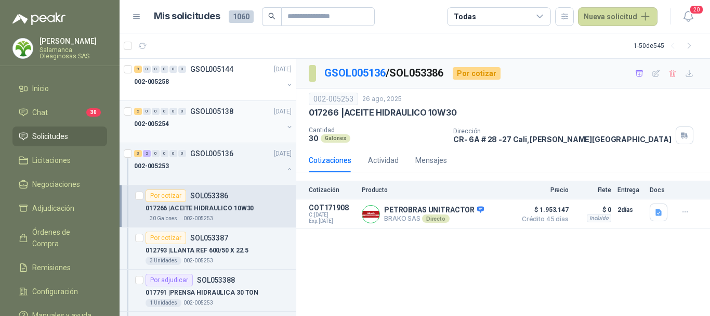
click at [202, 126] on div "002-005254" at bounding box center [208, 124] width 149 height 12
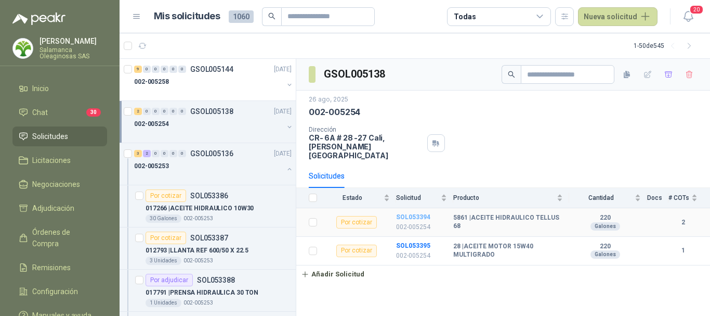
click at [410, 213] on b "SOL053394" at bounding box center [413, 216] width 34 height 7
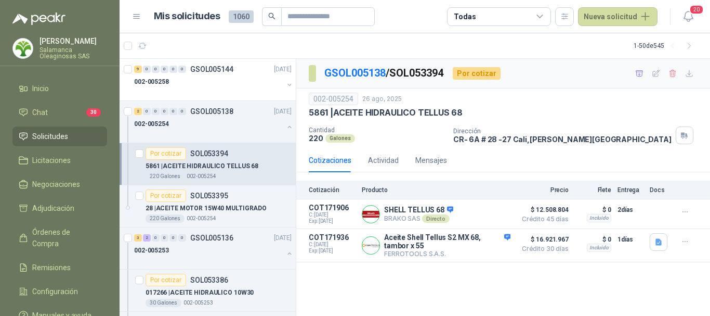
click at [297, 42] on article "1 - 50 de 545" at bounding box center [415, 45] width 591 height 25
click at [240, 210] on p "28 | ACEITE MOTOR 15W40 MULTIGRADO" at bounding box center [206, 208] width 121 height 10
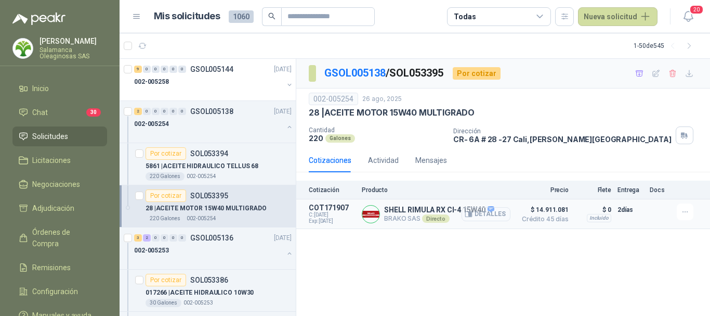
click at [494, 216] on button "Detalles" at bounding box center [486, 214] width 49 height 14
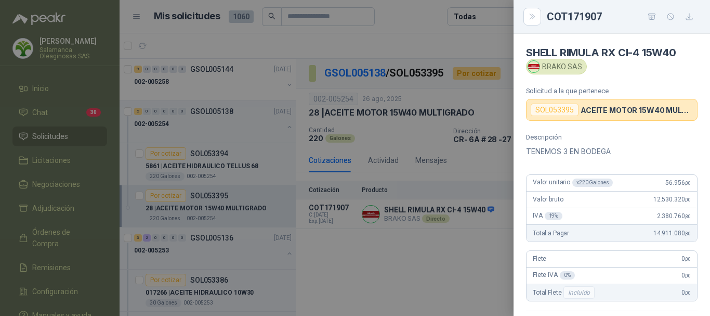
click at [401, 15] on div at bounding box center [355, 158] width 710 height 316
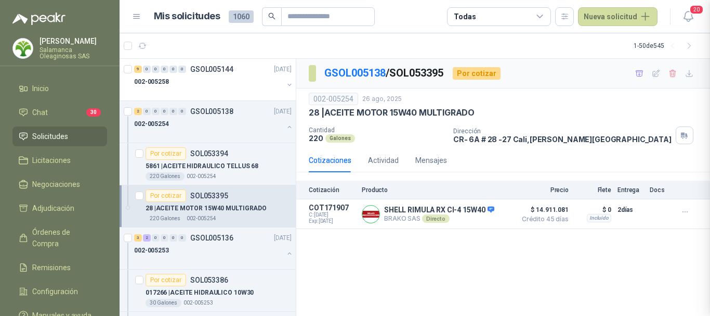
scroll to position [228, 0]
click at [218, 118] on div "002-005254" at bounding box center [208, 124] width 149 height 12
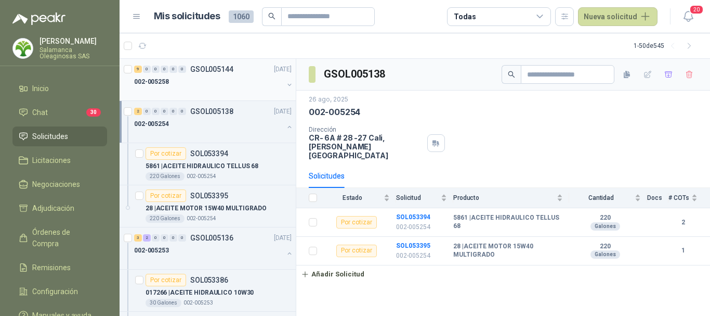
click at [238, 81] on div "002-005258" at bounding box center [208, 81] width 149 height 12
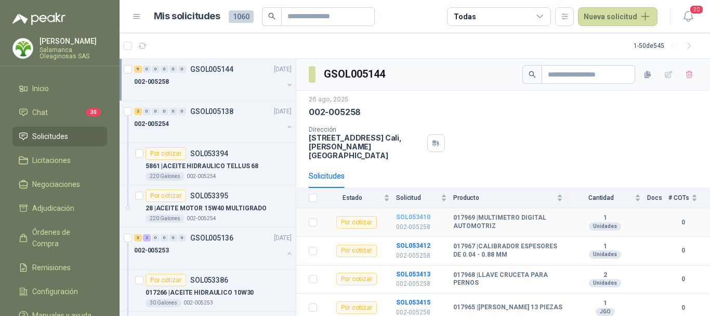
click at [415, 213] on b "SOL053410" at bounding box center [413, 216] width 34 height 7
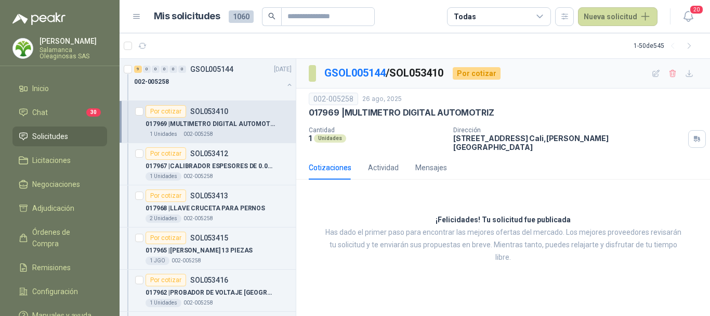
click at [373, 45] on article "1 - 50 de 545" at bounding box center [415, 45] width 591 height 25
click at [247, 171] on p "017967 | CALIBRADOR ESPESORES DE 0.04 - 0.88 MM" at bounding box center [210, 166] width 129 height 10
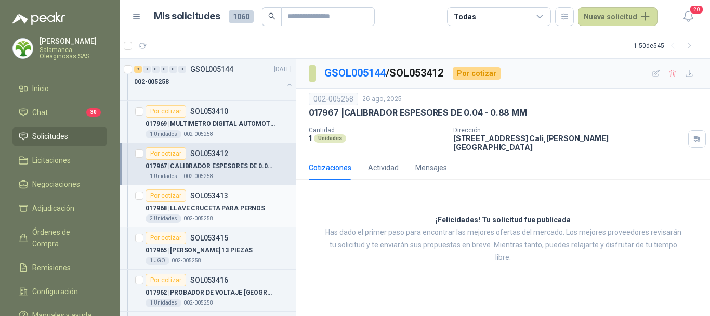
click at [253, 211] on p "017968 | LLAVE CRUCETA PARA PERNOS" at bounding box center [206, 208] width 120 height 10
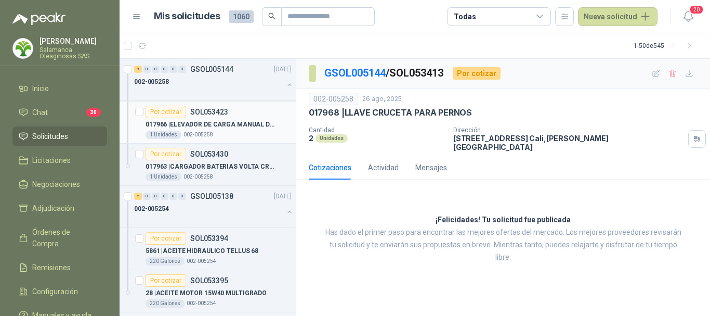
scroll to position [312, 0]
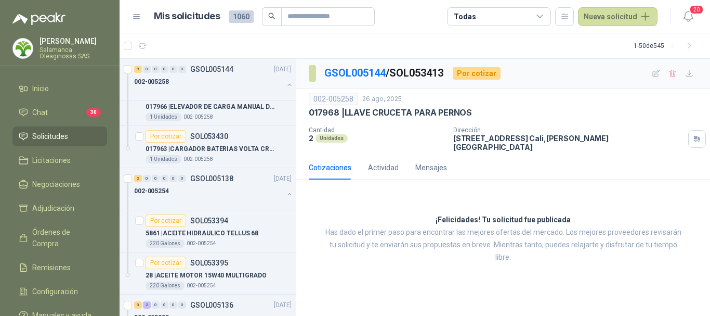
click at [58, 132] on span "Solicitudes" at bounding box center [50, 136] width 36 height 11
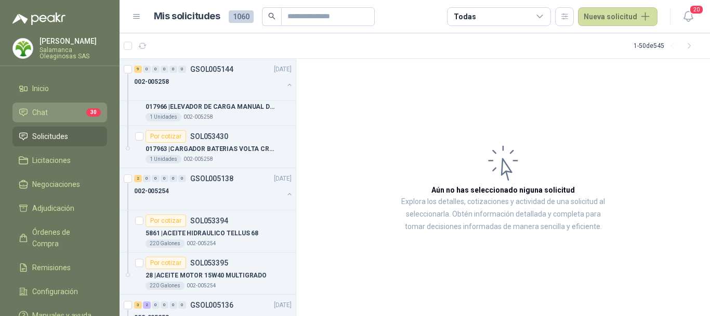
click at [60, 113] on li "Chat 30" at bounding box center [60, 112] width 82 height 11
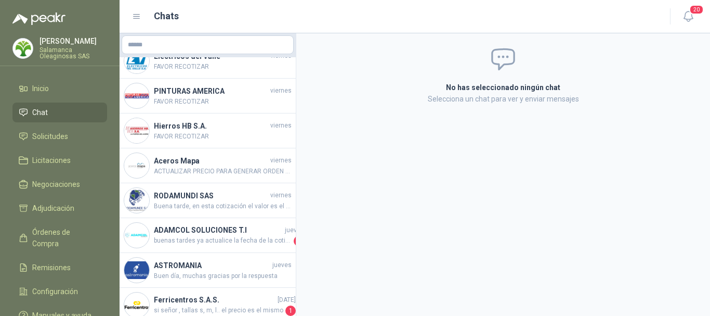
scroll to position [208, 0]
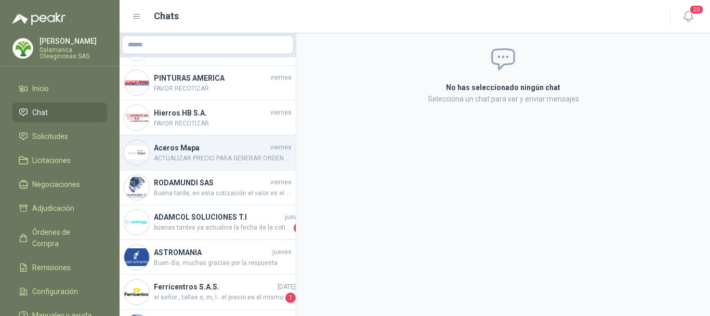
click at [240, 153] on span "ACTUALIZAR PRECIO PARA GENERAR ORDEN DE COMPRA" at bounding box center [223, 158] width 138 height 10
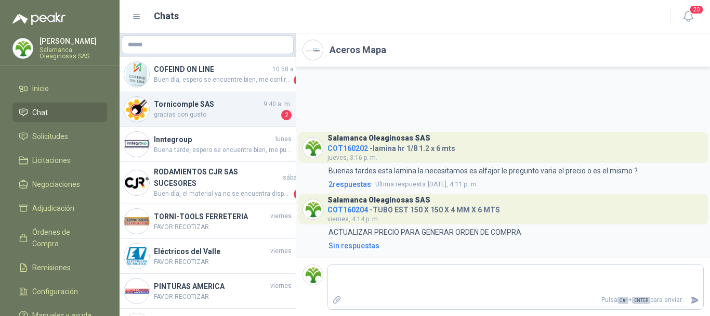
click at [226, 111] on span "gracias con gusto" at bounding box center [216, 115] width 125 height 10
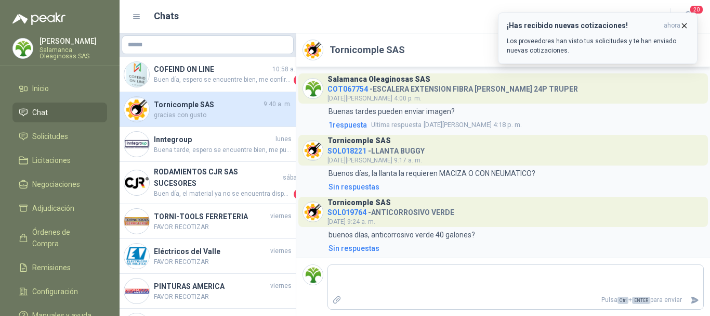
click at [684, 23] on icon "button" at bounding box center [684, 25] width 9 height 9
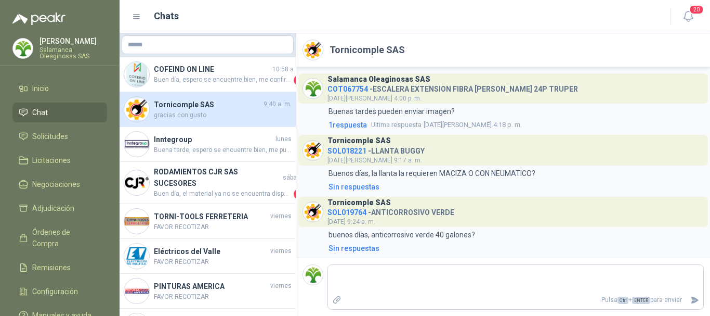
click at [241, 113] on span "gracias con gusto" at bounding box center [223, 115] width 138 height 10
click at [62, 134] on span "Solicitudes" at bounding box center [50, 136] width 36 height 11
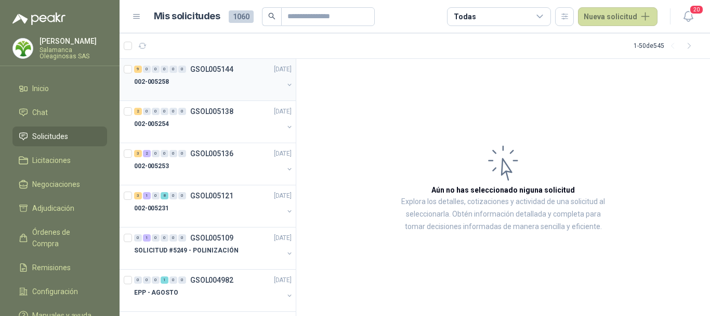
click at [200, 85] on div "002-005258" at bounding box center [208, 81] width 149 height 12
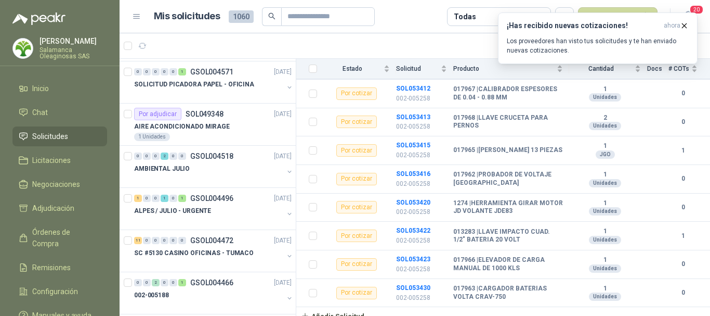
scroll to position [1092, 0]
click at [68, 35] on menu "Henry Benitez Salamanca Oleaginosas SAS Inicio Chat Solicitudes Licitaciones Ne…" at bounding box center [60, 158] width 120 height 316
click at [75, 48] on p "Salamanca Oleaginosas SAS" at bounding box center [74, 53] width 68 height 12
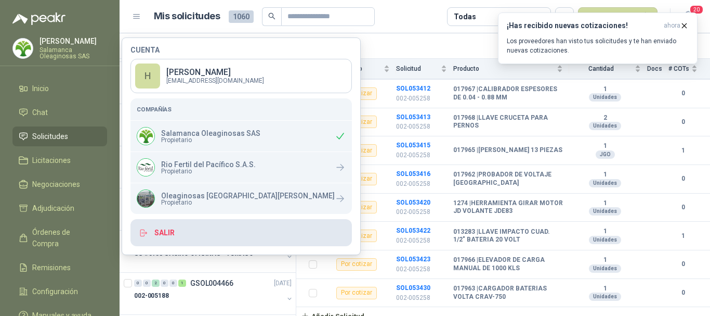
click at [167, 229] on button "Salir" at bounding box center [242, 232] width 222 height 27
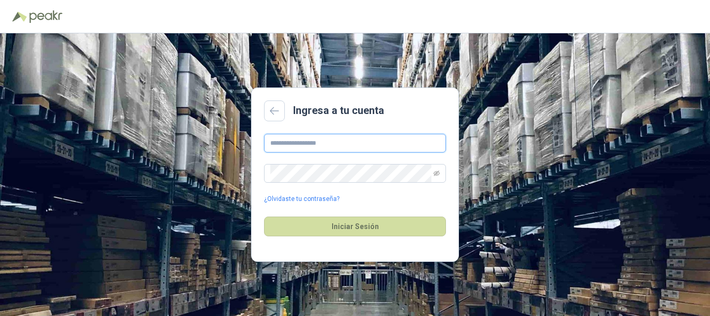
click at [347, 142] on input "text" at bounding box center [355, 143] width 182 height 19
type input "**********"
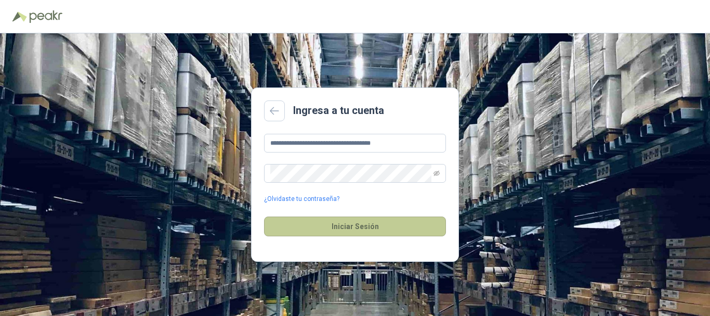
drag, startPoint x: 354, startPoint y: 226, endPoint x: 359, endPoint y: 225, distance: 5.7
click at [356, 226] on button "Iniciar Sesión" at bounding box center [355, 226] width 182 height 20
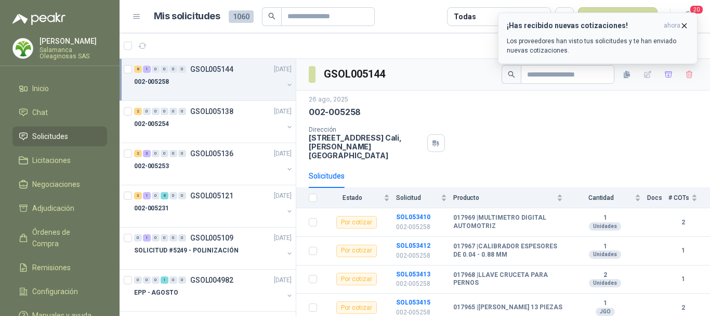
click at [687, 28] on icon "button" at bounding box center [685, 25] width 4 height 4
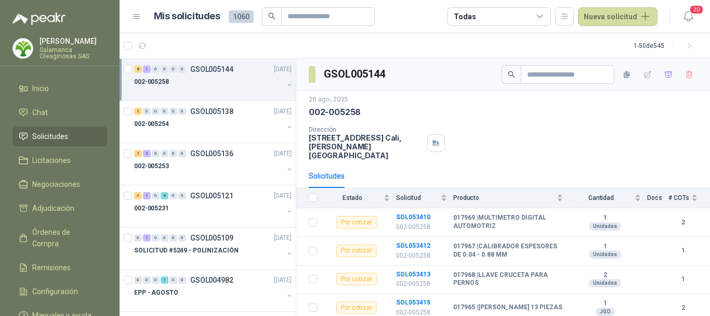
click at [65, 43] on p "[PERSON_NAME]" at bounding box center [74, 40] width 68 height 7
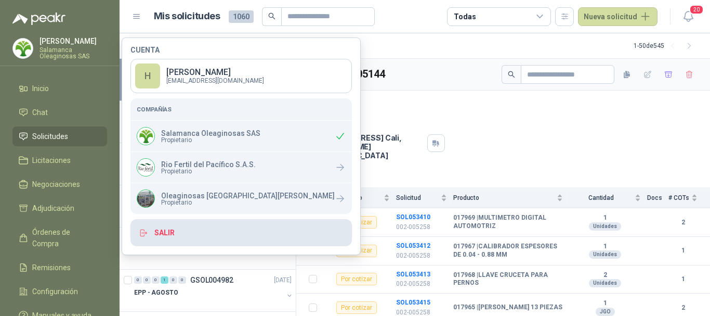
click at [175, 231] on button "Salir" at bounding box center [242, 232] width 222 height 27
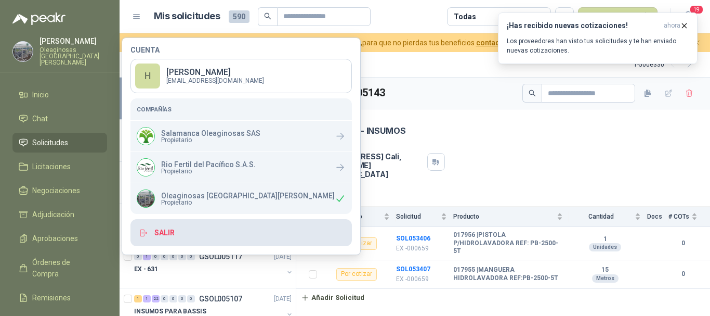
click at [168, 231] on button "Salir" at bounding box center [242, 232] width 222 height 27
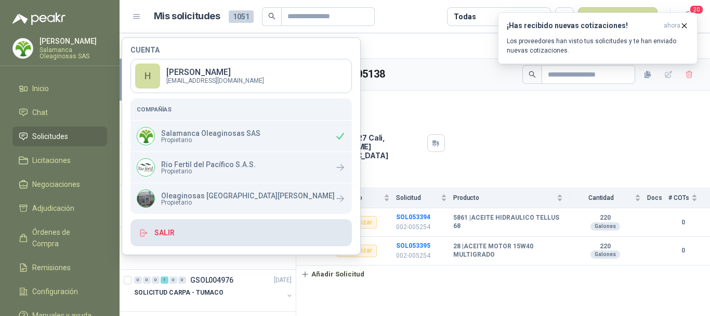
click at [167, 234] on button "Salir" at bounding box center [242, 232] width 222 height 27
